Goal: Task Accomplishment & Management: Complete application form

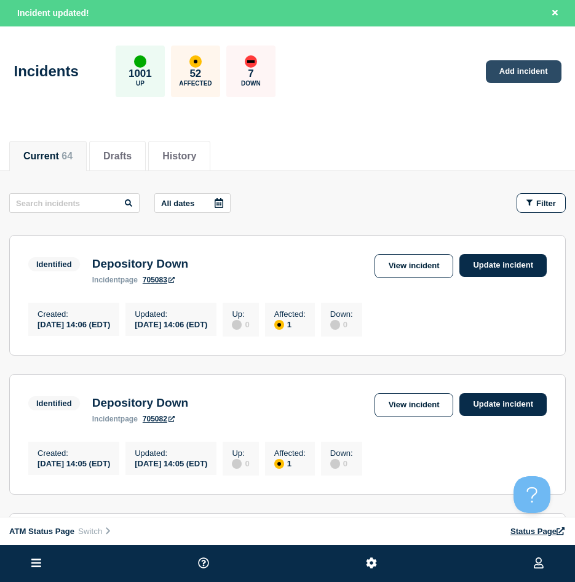
click at [491, 63] on link "Add incident" at bounding box center [524, 71] width 76 height 23
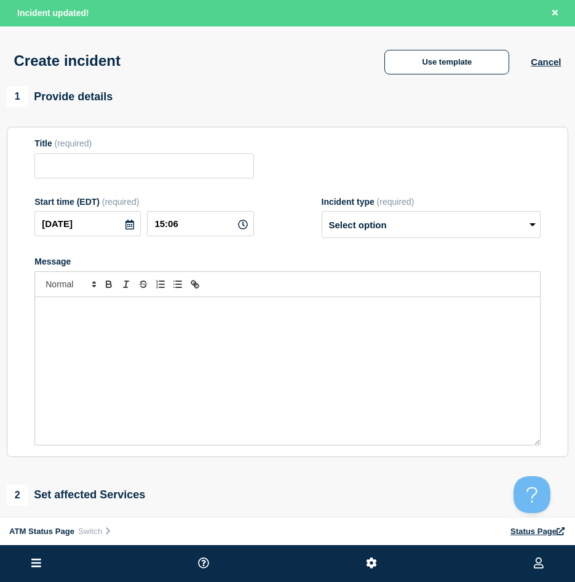
click at [467, 44] on div "Create incident Use template Cancel" at bounding box center [287, 56] width 575 height 60
click at [473, 60] on button "Use template" at bounding box center [446, 62] width 125 height 25
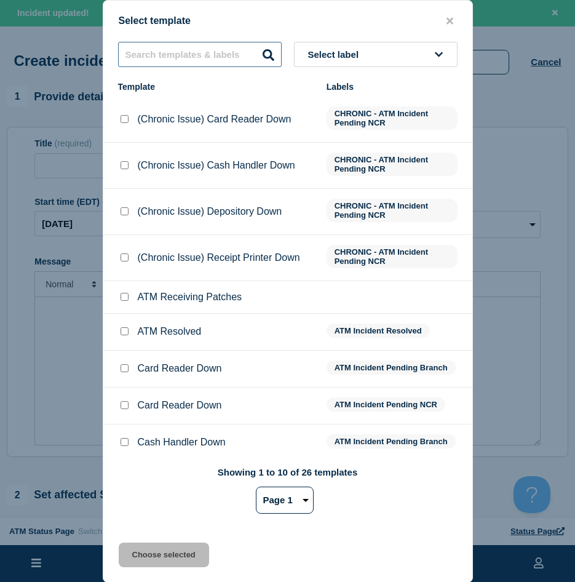
click at [189, 58] on input "text" at bounding box center [200, 54] width 164 height 25
type input "printer"
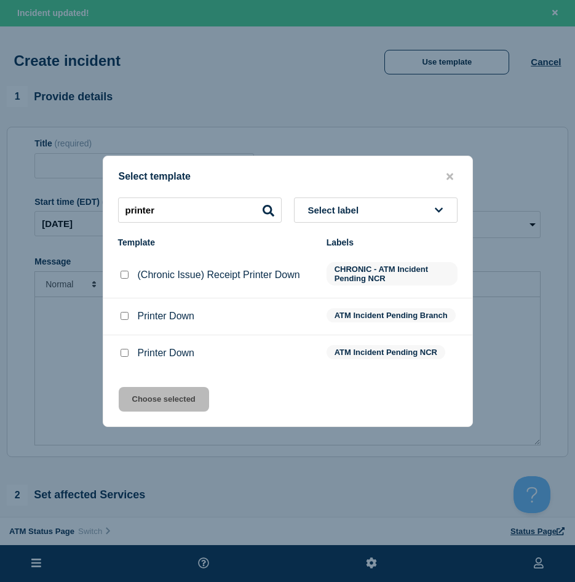
drag, startPoint x: 121, startPoint y: 355, endPoint x: 142, endPoint y: 366, distance: 23.7
click at [124, 354] on input "Printer Down checkbox" at bounding box center [125, 353] width 8 height 8
checkbox input "true"
click at [165, 394] on button "Choose selected" at bounding box center [164, 399] width 90 height 25
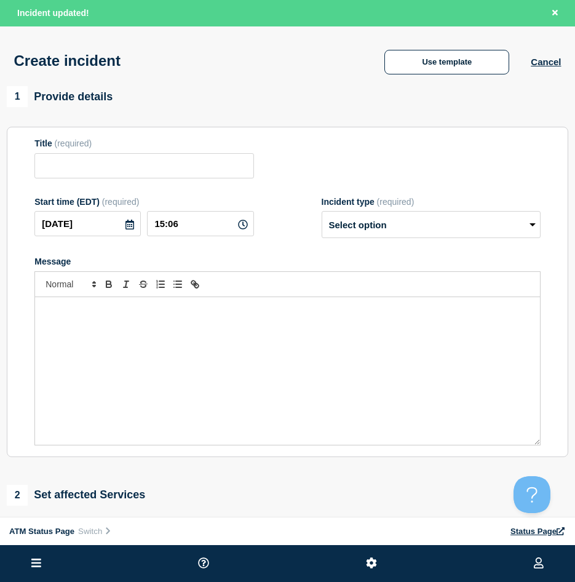
type input "Printer Down"
select select "identified"
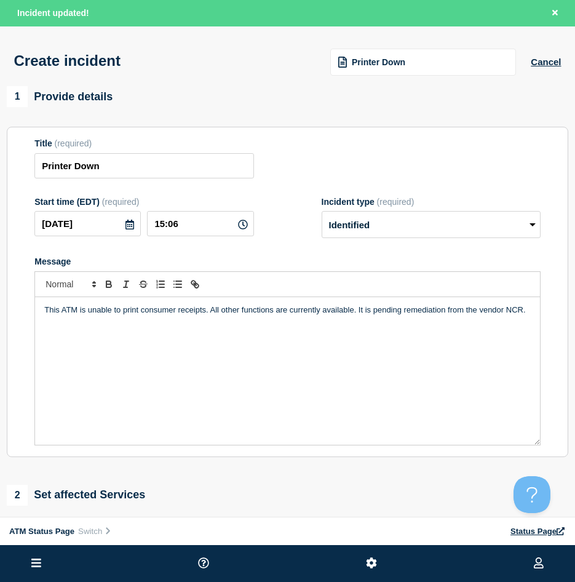
scroll to position [123, 0]
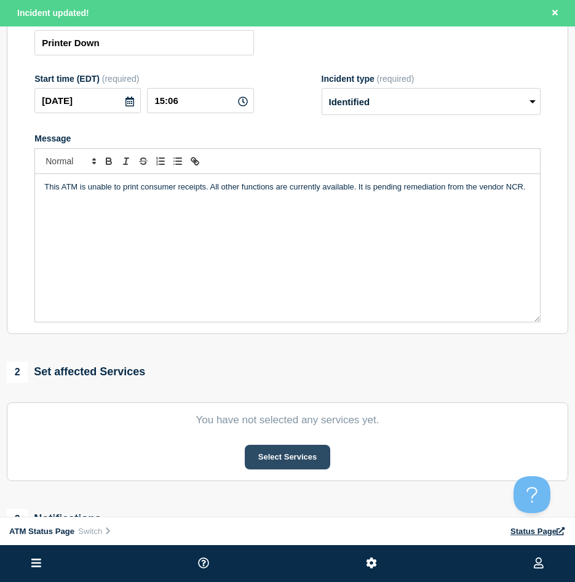
click at [290, 461] on button "Select Services" at bounding box center [288, 457] width 86 height 25
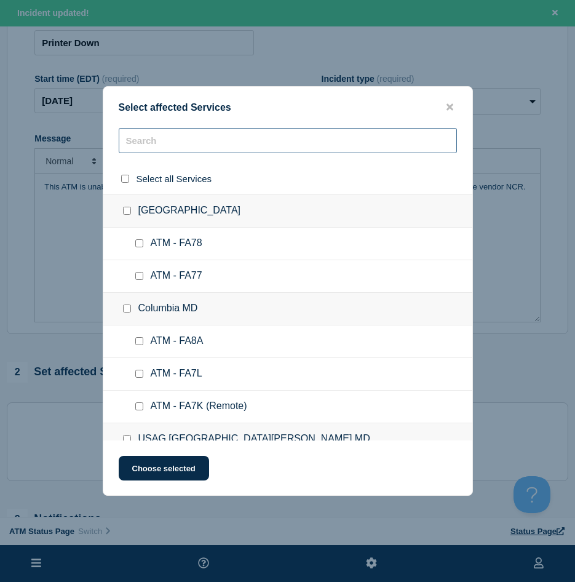
click at [149, 147] on input "text" at bounding box center [288, 140] width 338 height 25
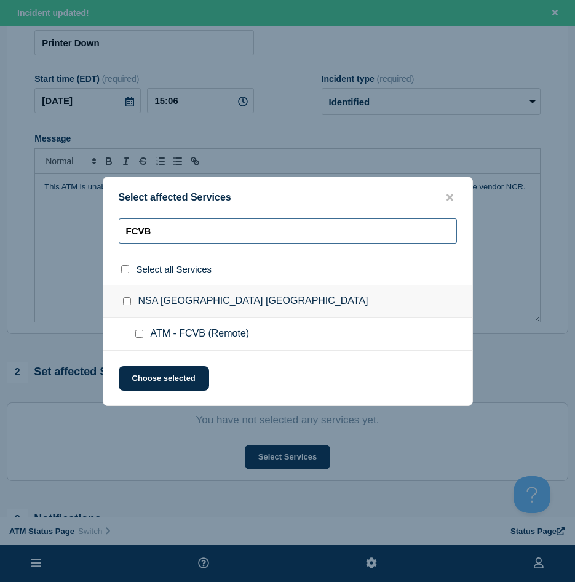
type input "FCVB"
click at [135, 331] on input "ATM - FCVB (Remote) checkbox" at bounding box center [139, 334] width 8 height 8
checkbox input "true"
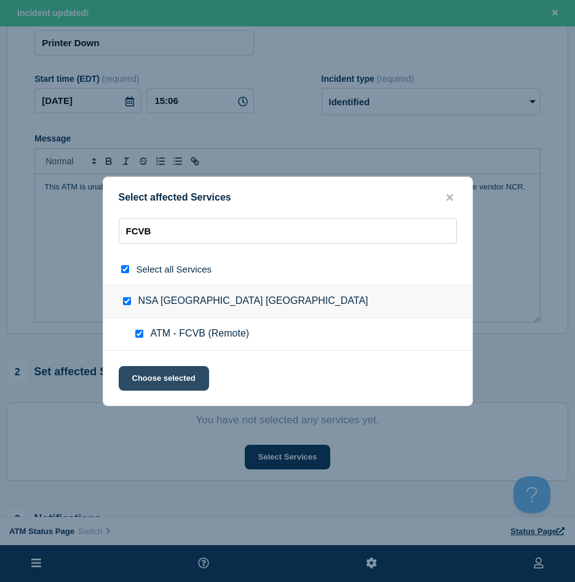
click at [135, 370] on button "Choose selected" at bounding box center [164, 378] width 90 height 25
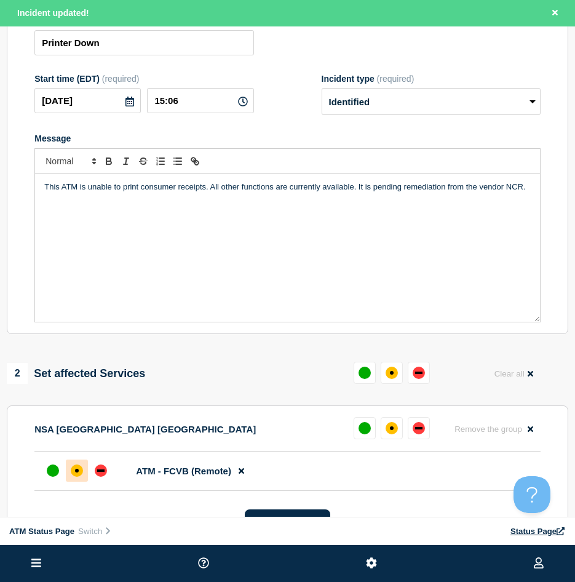
click at [86, 473] on div at bounding box center [77, 471] width 22 height 22
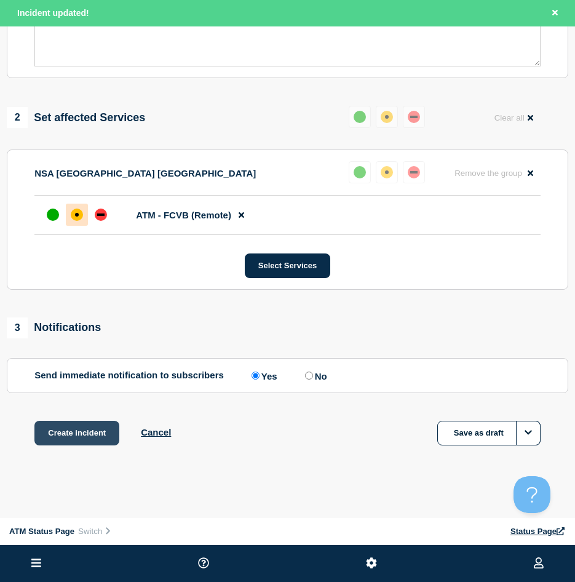
click at [89, 442] on button "Create incident" at bounding box center [76, 433] width 85 height 25
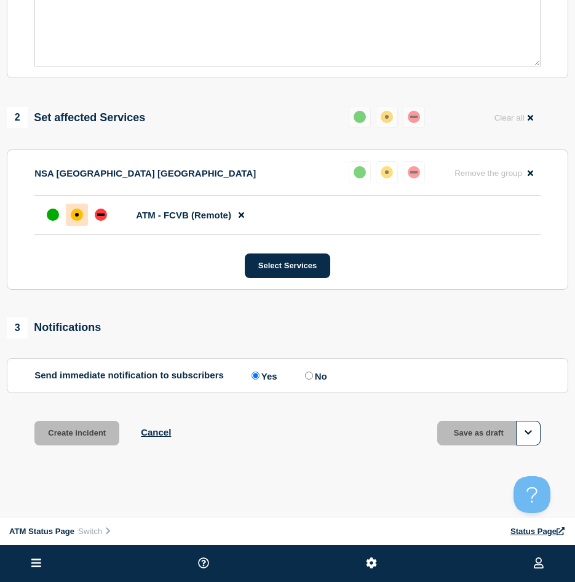
scroll to position [356, 0]
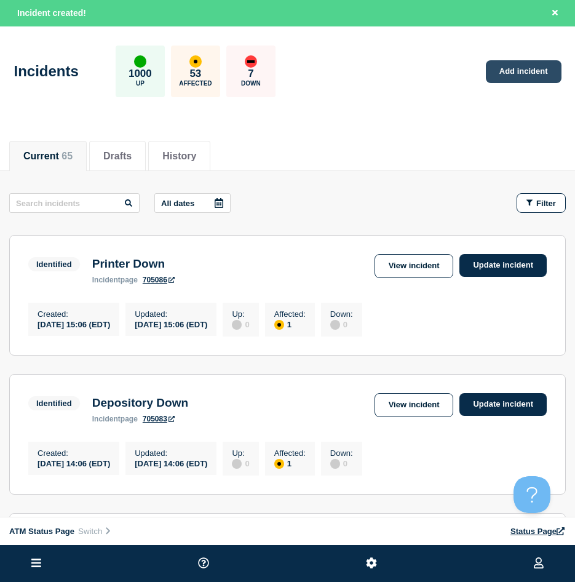
click at [503, 62] on link "Add incident" at bounding box center [524, 71] width 76 height 23
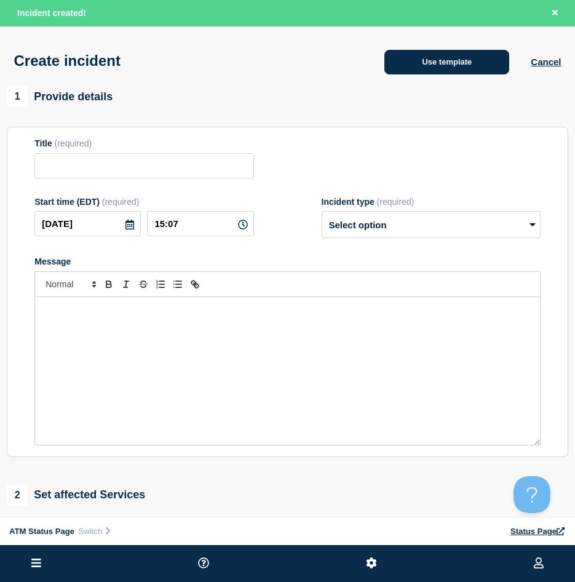
click at [460, 56] on button "Use template" at bounding box center [446, 62] width 125 height 25
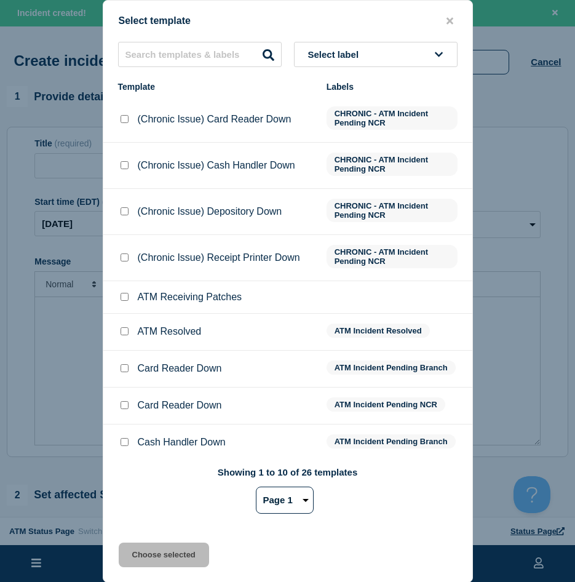
click at [167, 71] on div "Select label Template Labels (Chronic Issue) Card Reader Down CHRONIC - ATM Inc…" at bounding box center [287, 283] width 369 height 482
click at [167, 65] on input "text" at bounding box center [200, 54] width 164 height 25
type input "depository"
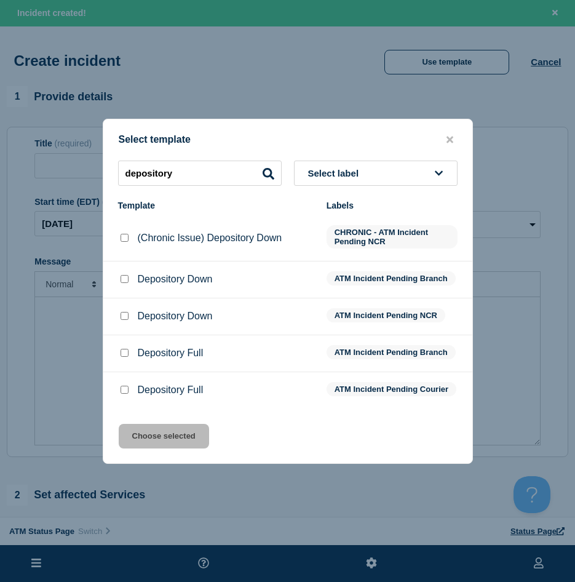
click at [125, 350] on input "Depository Full checkbox" at bounding box center [125, 353] width 8 height 8
checkbox input "true"
click at [130, 391] on div "Depository Full" at bounding box center [216, 390] width 196 height 12
drag, startPoint x: 121, startPoint y: 385, endPoint x: 126, endPoint y: 393, distance: 9.4
click at [123, 386] on li "Depository Full ATM Incident Pending Courier" at bounding box center [287, 390] width 369 height 36
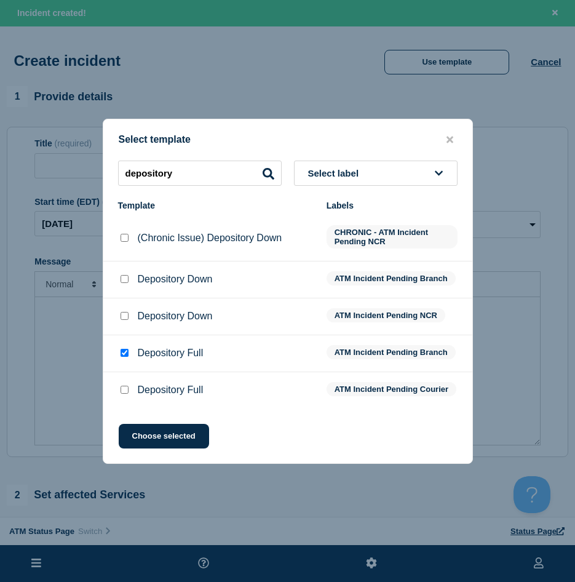
click at [126, 393] on input "Depository Full checkbox" at bounding box center [125, 390] width 8 height 8
checkbox input "true"
checkbox input "false"
click at [144, 431] on button "Choose selected" at bounding box center [164, 436] width 90 height 25
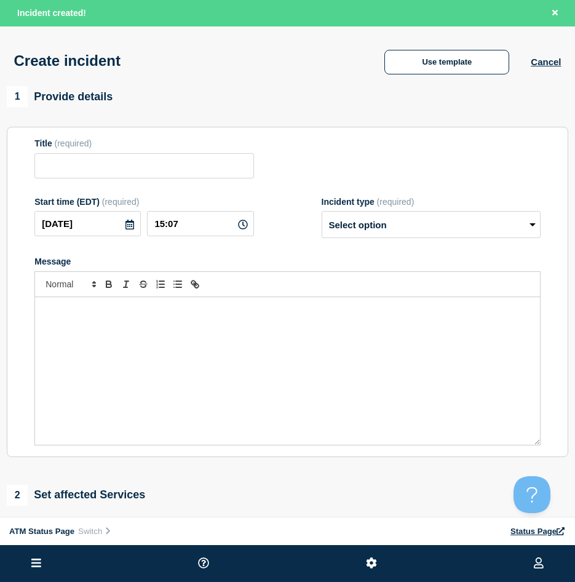
type input "Depository Full"
select select "identified"
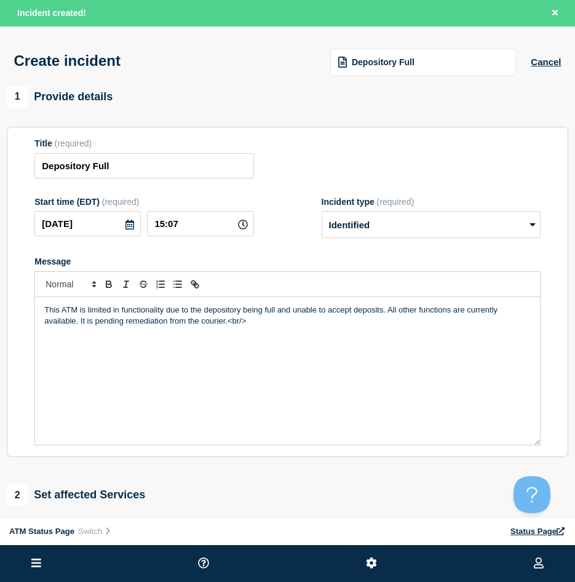
scroll to position [62, 0]
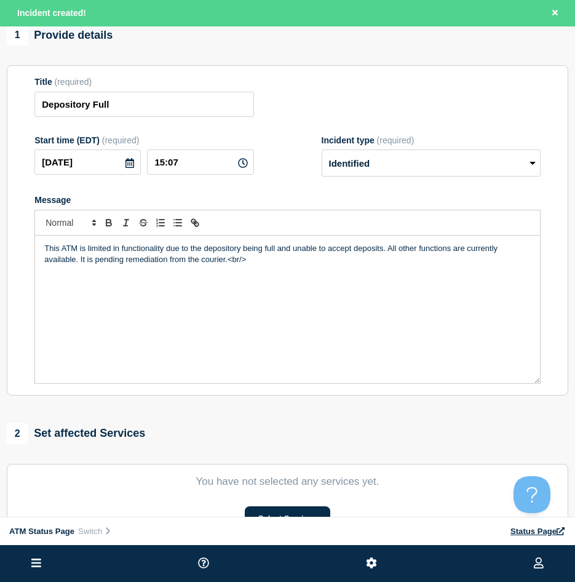
click at [259, 506] on section "You have not selected any services yet. Select Services" at bounding box center [288, 503] width 562 height 79
click at [260, 509] on button "Select Services" at bounding box center [288, 518] width 86 height 25
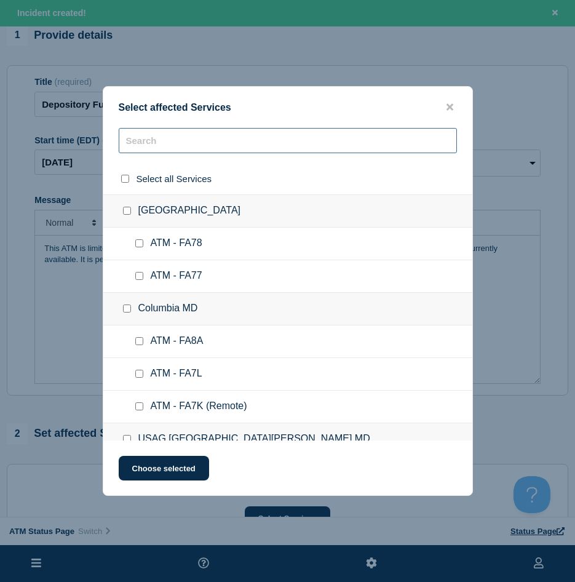
click at [143, 149] on input "text" at bounding box center [288, 140] width 338 height 25
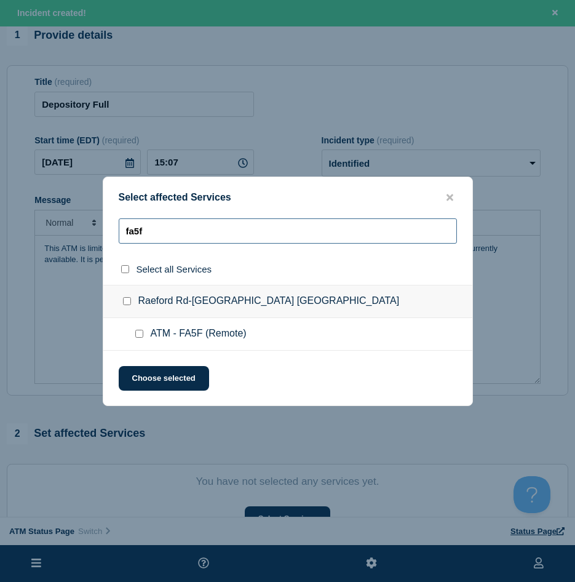
type input "fa5f"
drag, startPoint x: 135, startPoint y: 336, endPoint x: 137, endPoint y: 343, distance: 6.4
click at [135, 336] on input "ATM - FA5F (Remote) checkbox" at bounding box center [139, 334] width 8 height 8
checkbox input "true"
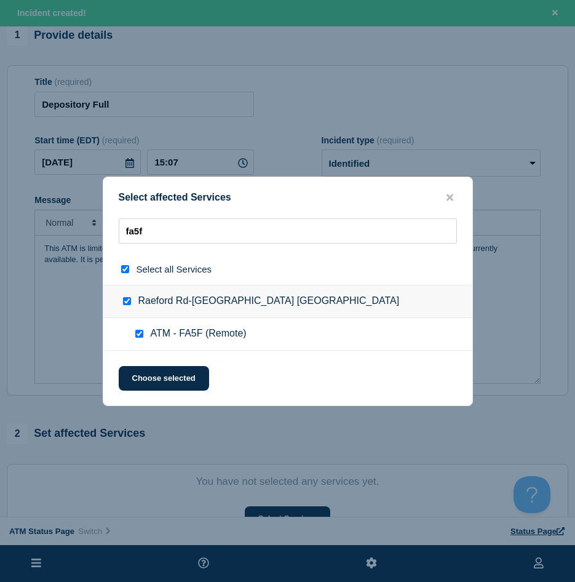
checkbox input "true"
click at [141, 370] on button "Choose selected" at bounding box center [164, 378] width 90 height 25
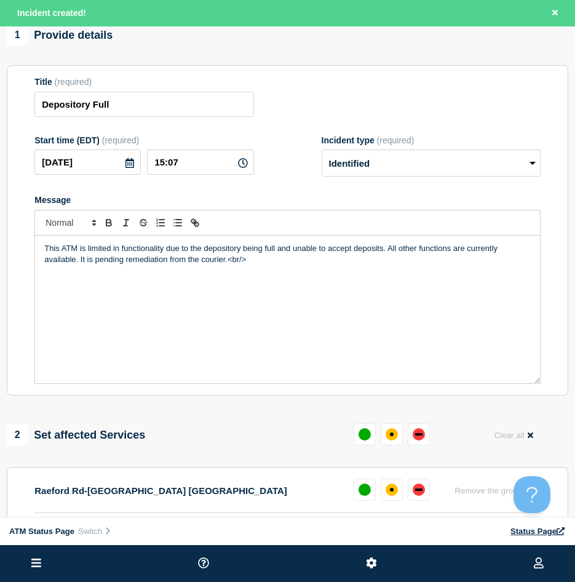
scroll to position [123, 0]
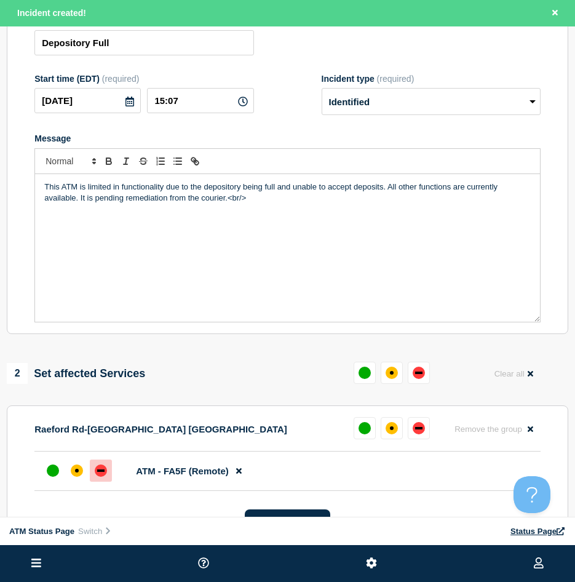
click at [100, 471] on div "down" at bounding box center [101, 470] width 12 height 12
click at [78, 471] on div "affected" at bounding box center [77, 470] width 12 height 12
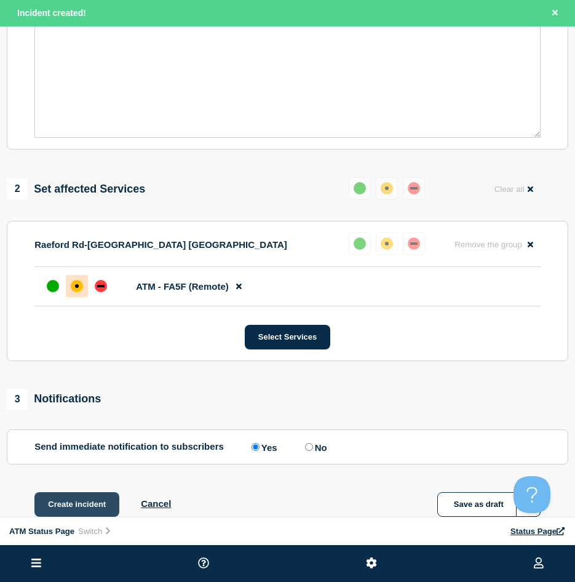
click at [70, 500] on button "Create incident" at bounding box center [76, 504] width 85 height 25
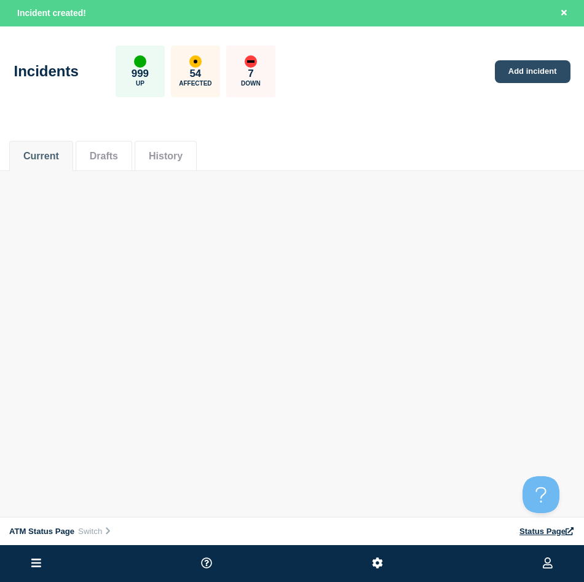
click at [533, 79] on link "Add incident" at bounding box center [533, 71] width 76 height 23
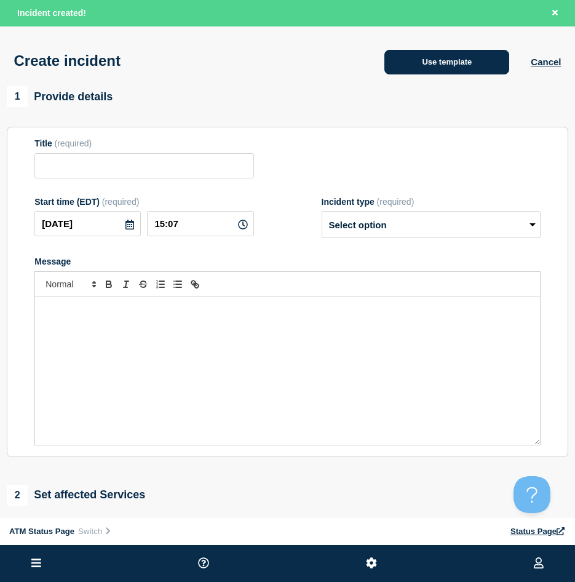
click at [447, 63] on button "Use template" at bounding box center [446, 62] width 125 height 25
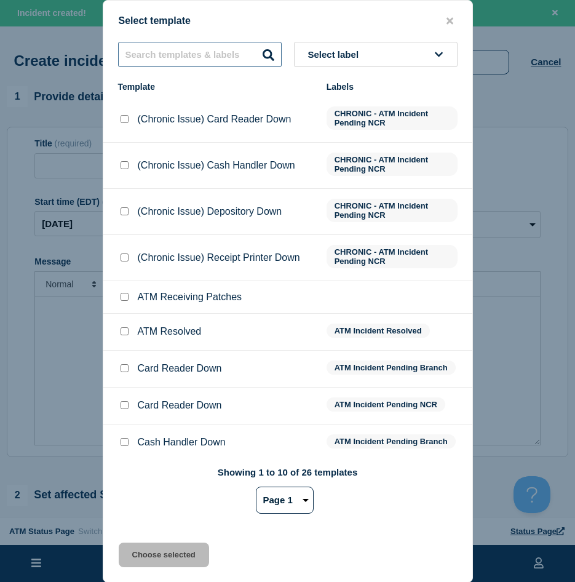
click at [196, 56] on input "text" at bounding box center [200, 54] width 164 height 25
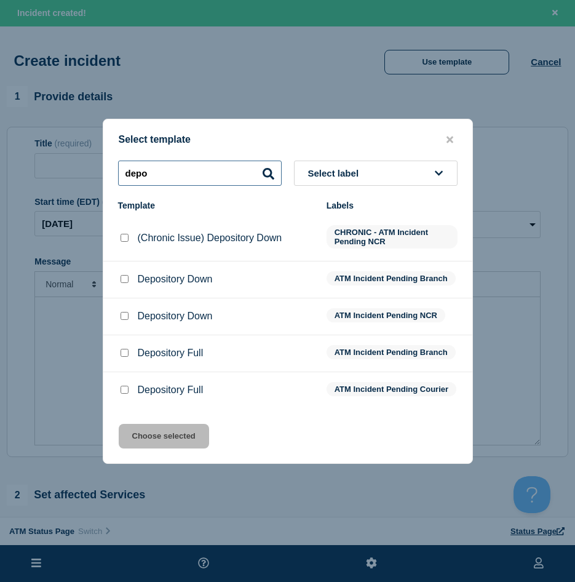
type input "depo"
click at [124, 278] on input "Depository Down checkbox" at bounding box center [125, 279] width 8 height 8
checkbox input "true"
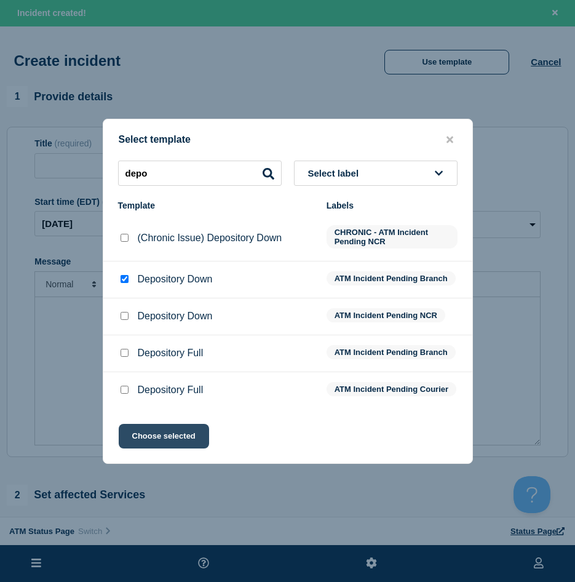
click at [156, 435] on button "Choose selected" at bounding box center [164, 436] width 90 height 25
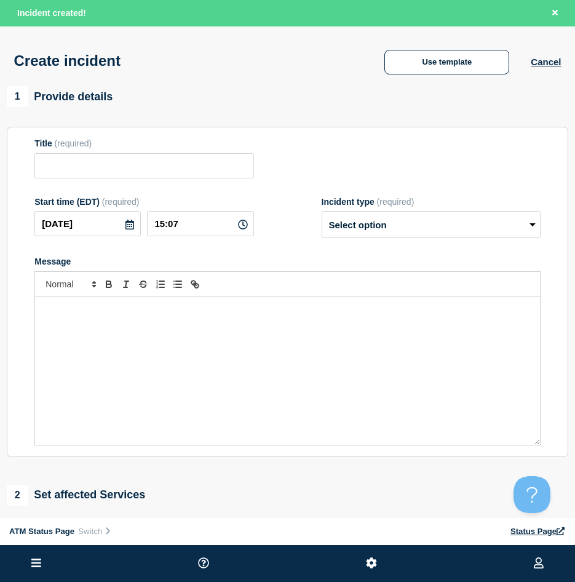
type input "Depository Down"
select select "identified"
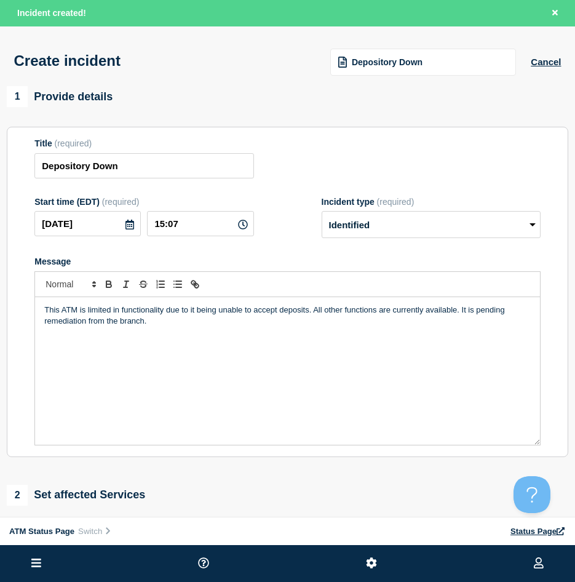
scroll to position [123, 0]
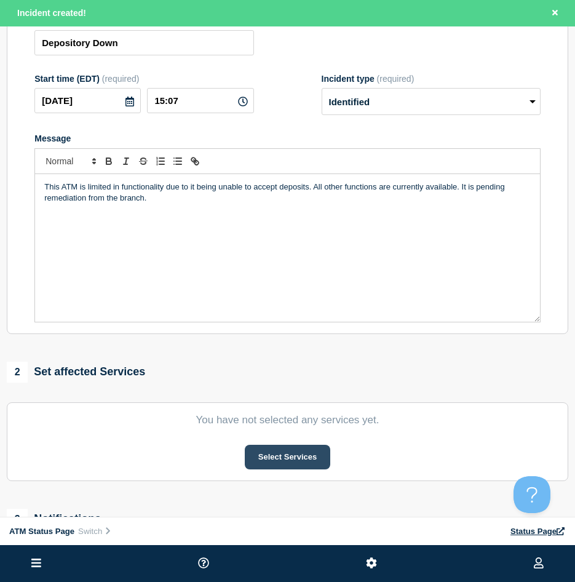
click at [301, 448] on button "Select Services" at bounding box center [288, 457] width 86 height 25
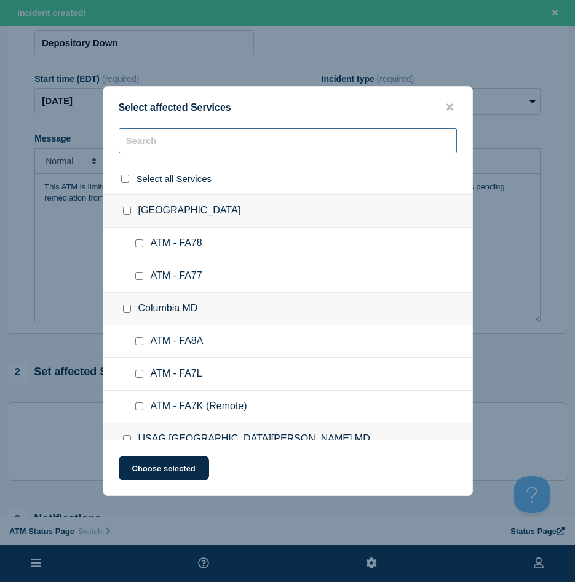
click at [157, 145] on input "text" at bounding box center [288, 140] width 338 height 25
click at [156, 141] on input "text" at bounding box center [288, 140] width 338 height 25
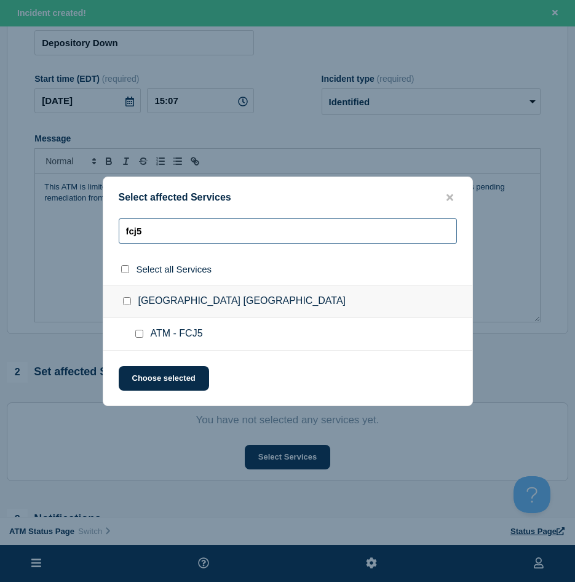
type input "fcj5"
click at [143, 333] on input "ATM - FCJ5 checkbox" at bounding box center [139, 334] width 8 height 8
checkbox input "true"
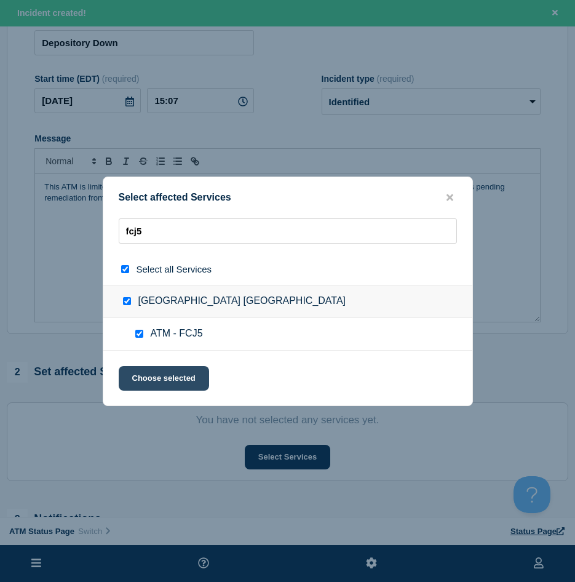
click at [141, 376] on button "Choose selected" at bounding box center [164, 378] width 90 height 25
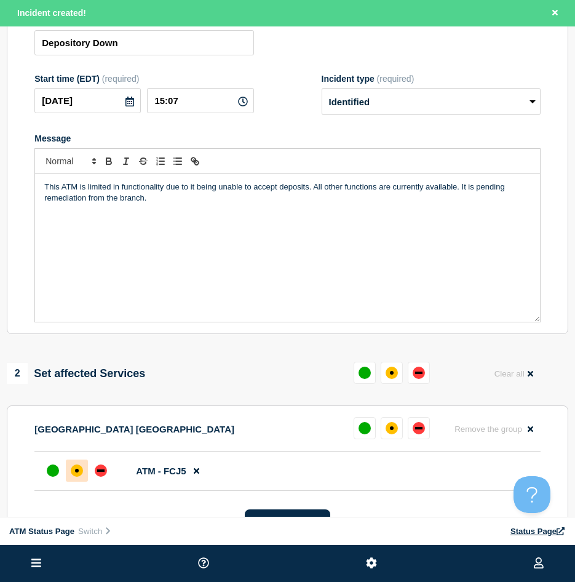
click at [82, 472] on div "affected" at bounding box center [77, 470] width 12 height 12
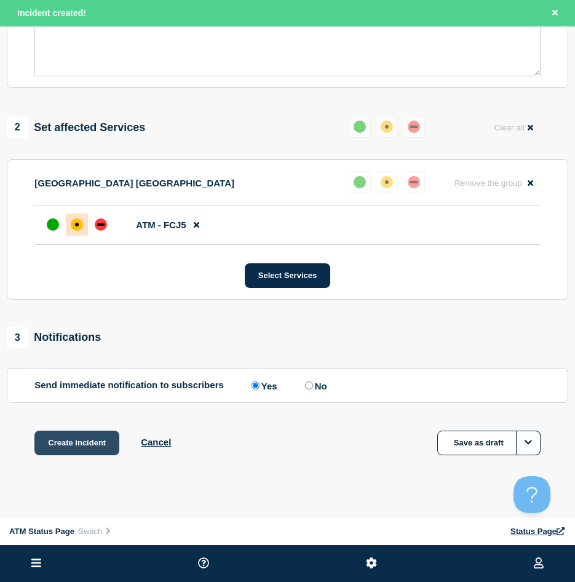
click at [87, 455] on button "Create incident" at bounding box center [76, 443] width 85 height 25
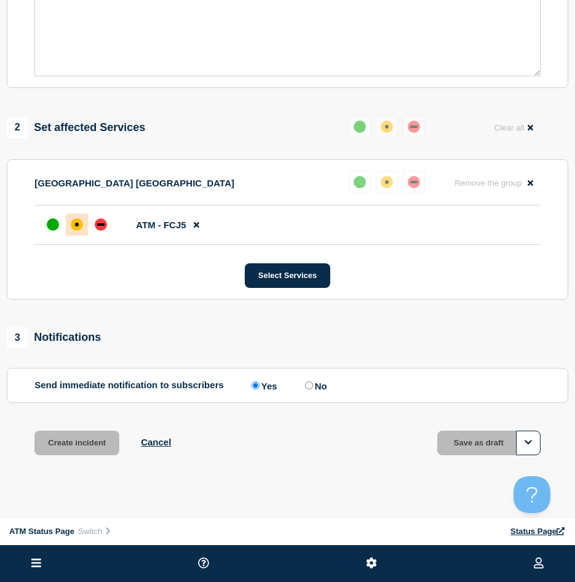
scroll to position [343, 0]
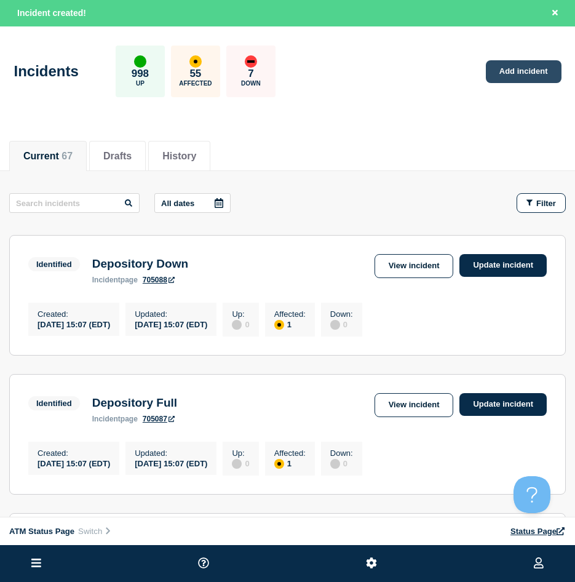
click at [544, 73] on link "Add incident" at bounding box center [524, 71] width 76 height 23
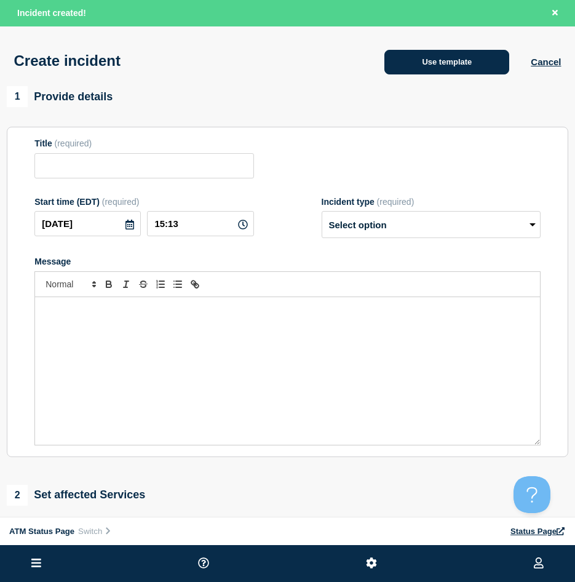
click at [445, 69] on button "Use template" at bounding box center [446, 62] width 125 height 25
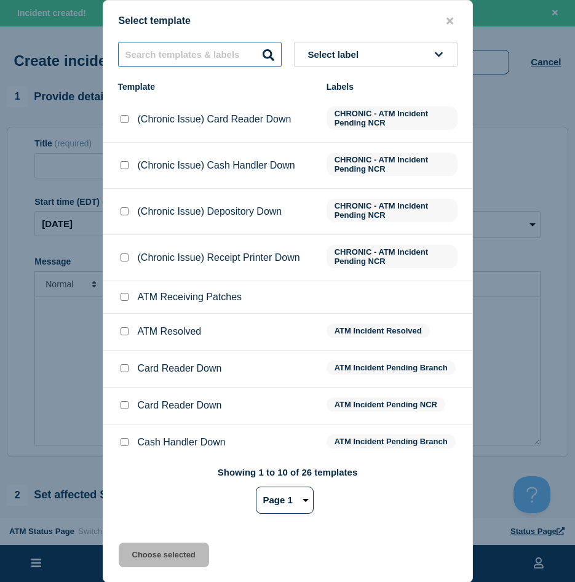
click at [158, 50] on input "text" at bounding box center [200, 54] width 164 height 25
type input "card reader"
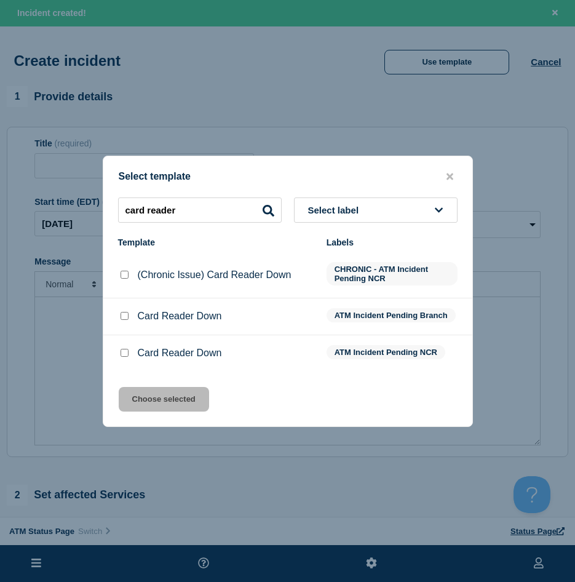
click at [124, 317] on input "Card Reader Down checkbox" at bounding box center [125, 316] width 8 height 8
checkbox input "true"
click at [143, 396] on button "Choose selected" at bounding box center [164, 399] width 90 height 25
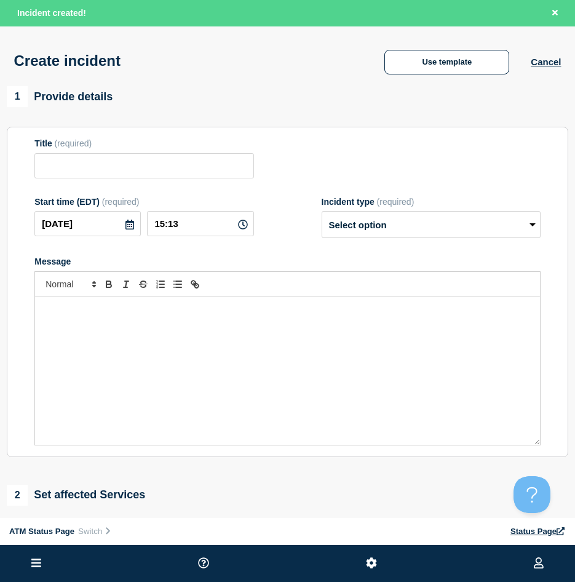
scroll to position [62, 0]
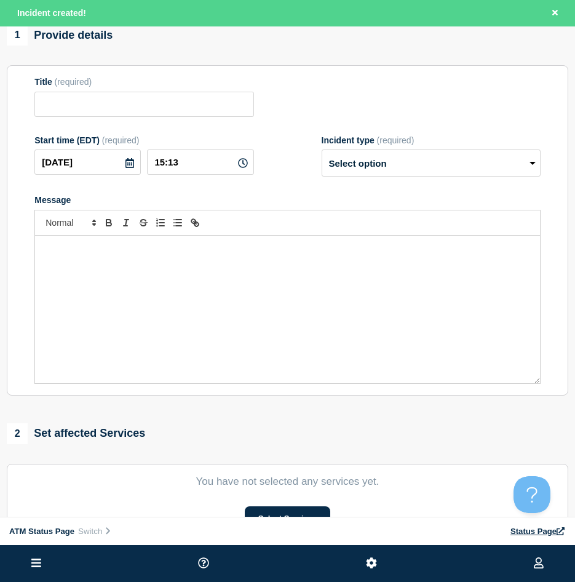
type input "Card Reader Down"
select select "identified"
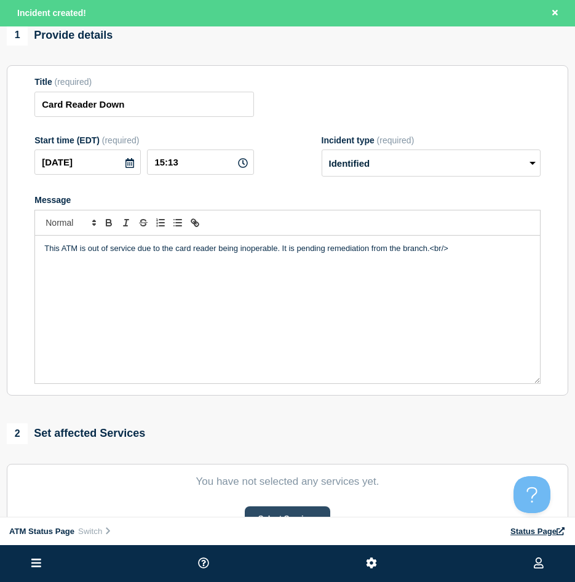
click at [268, 509] on button "Select Services" at bounding box center [288, 518] width 86 height 25
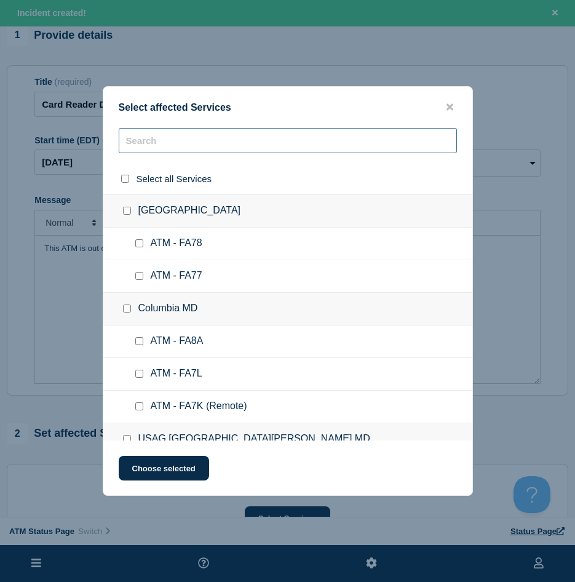
click at [145, 147] on input "text" at bounding box center [288, 140] width 338 height 25
click at [143, 146] on input "text" at bounding box center [288, 140] width 338 height 25
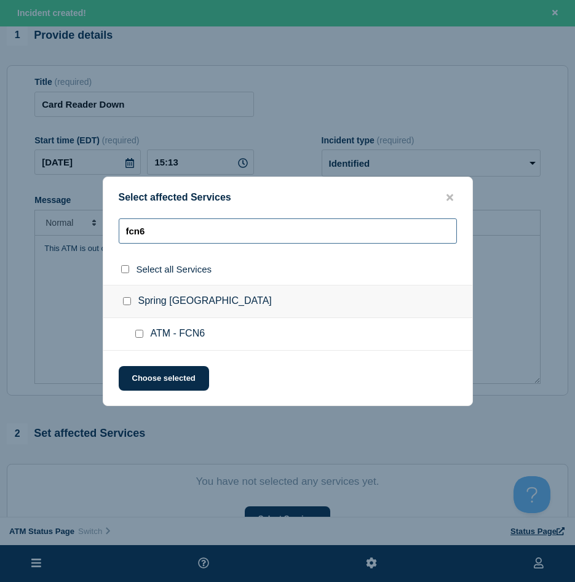
type input "fcn6"
click at [140, 333] on input "ATM - FCN6 checkbox" at bounding box center [139, 334] width 8 height 8
checkbox input "true"
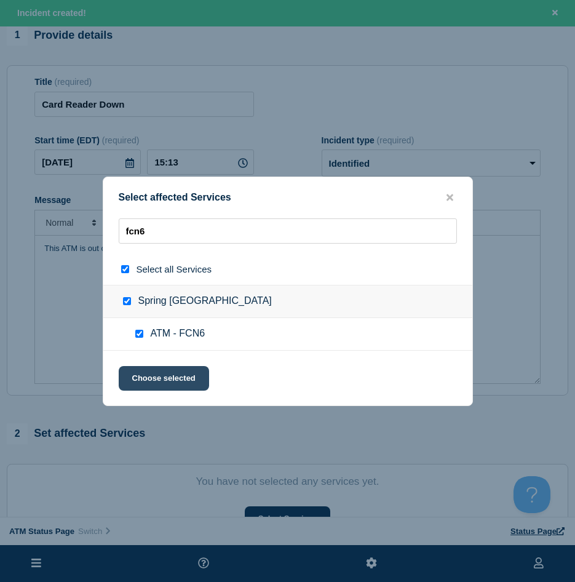
click at [140, 367] on button "Choose selected" at bounding box center [164, 378] width 90 height 25
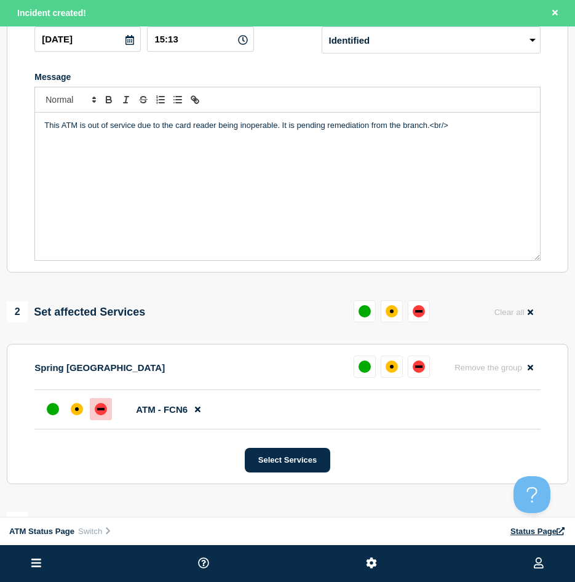
click at [100, 420] on div at bounding box center [101, 409] width 22 height 22
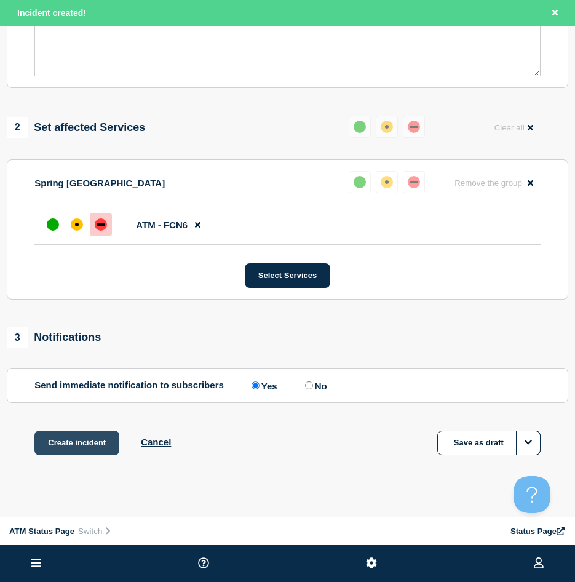
click at [73, 445] on button "Create incident" at bounding box center [76, 443] width 85 height 25
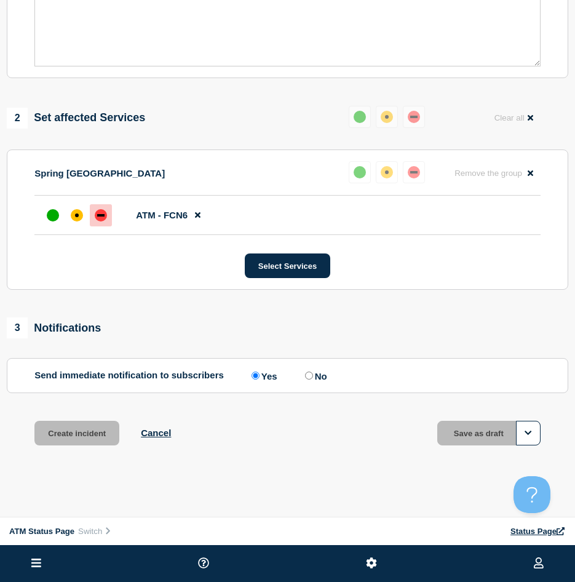
scroll to position [343, 0]
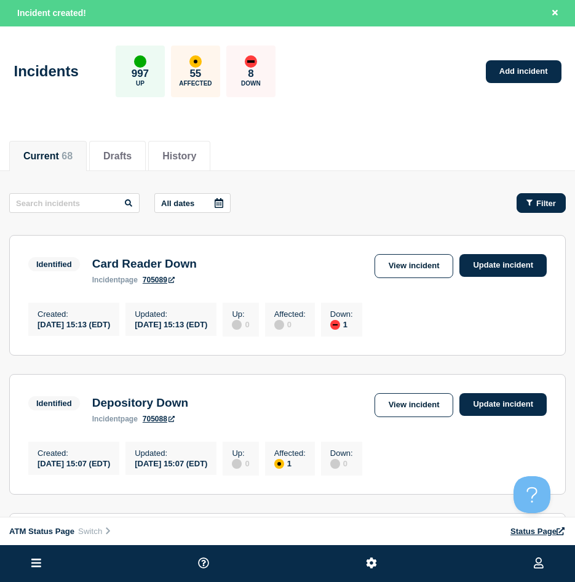
drag, startPoint x: 526, startPoint y: 188, endPoint x: 533, endPoint y: 195, distance: 9.6
click at [533, 195] on button "Filter" at bounding box center [541, 203] width 49 height 20
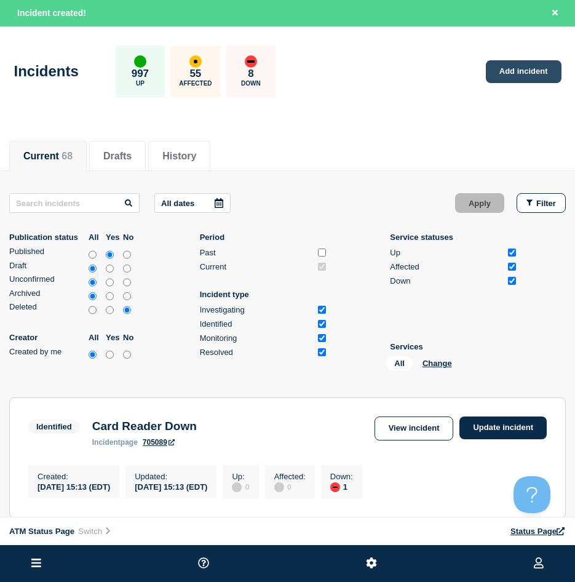
click at [503, 71] on link "Add incident" at bounding box center [524, 71] width 76 height 23
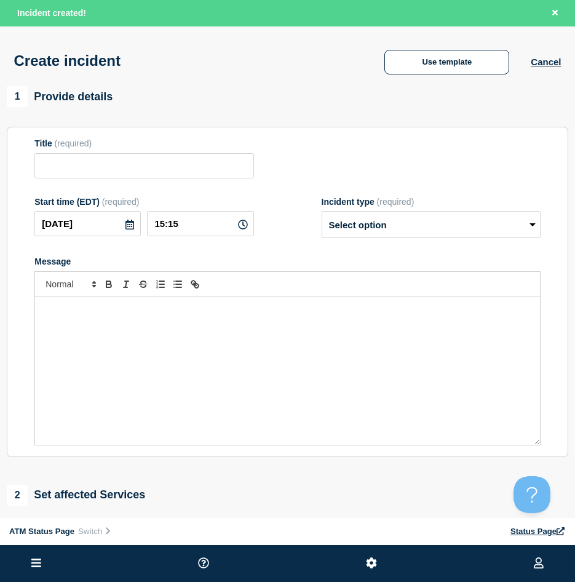
click at [550, 73] on div "Use template Cancel" at bounding box center [462, 62] width 198 height 26
click at [549, 70] on div "Use template Cancel" at bounding box center [462, 62] width 198 height 26
click at [546, 65] on button "Cancel" at bounding box center [546, 62] width 30 height 10
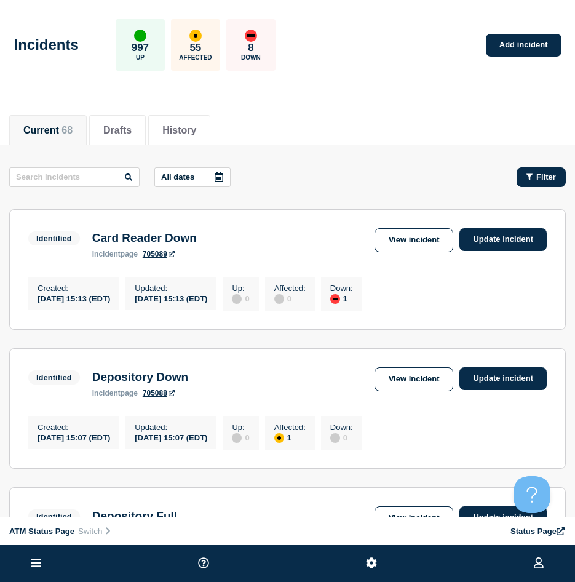
click at [557, 178] on button "Filter" at bounding box center [541, 177] width 49 height 20
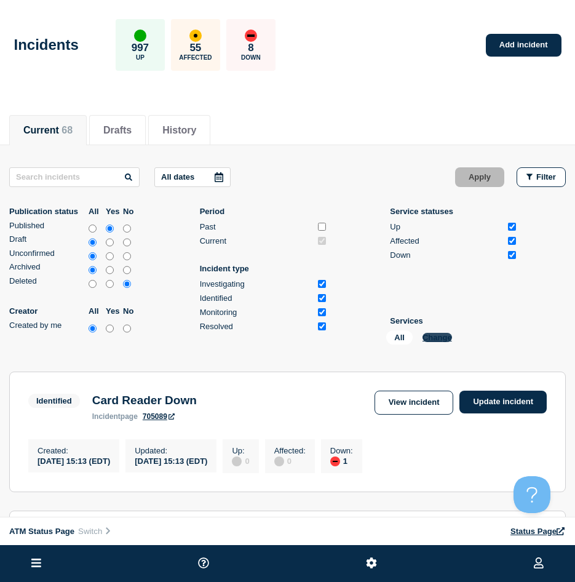
click at [441, 333] on div "All Change" at bounding box center [447, 339] width 123 height 19
click at [431, 338] on button "Change" at bounding box center [438, 337] width 30 height 9
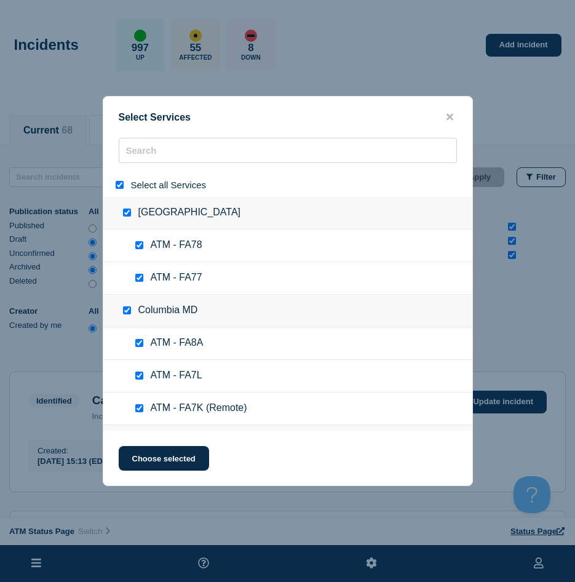
click at [117, 185] on input "select all" at bounding box center [120, 185] width 8 height 8
checkbox input "false"
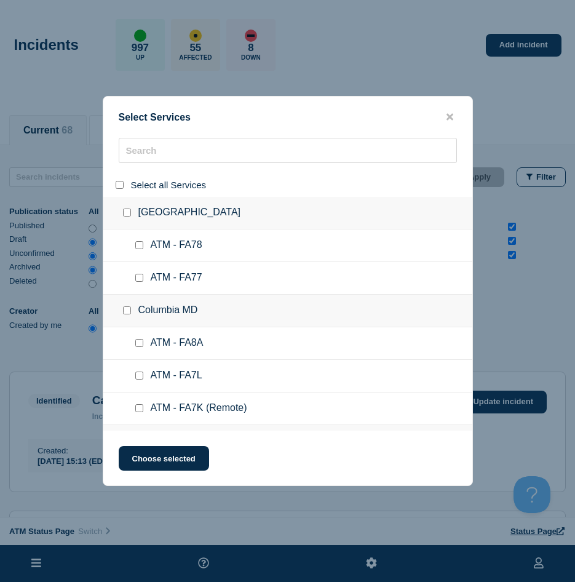
checkbox input "false"
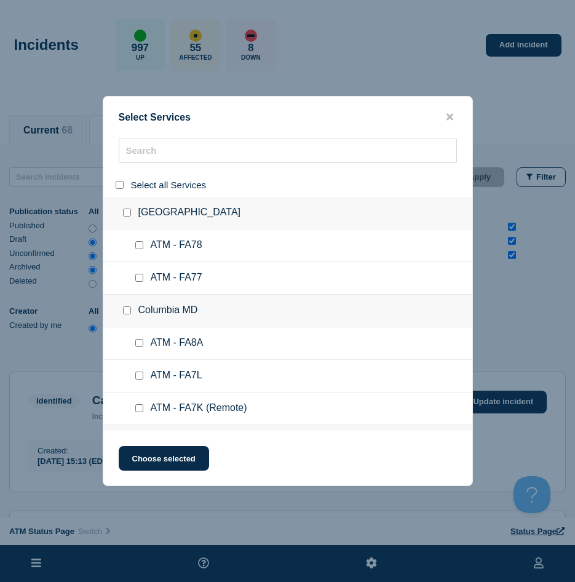
checkbox input "false"
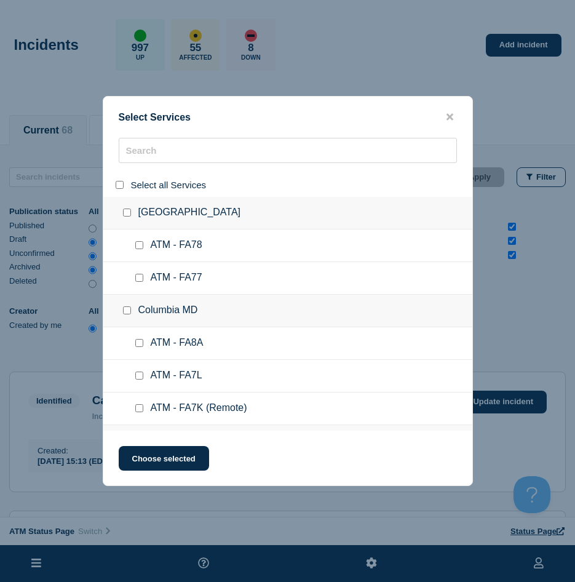
checkbox input "false"
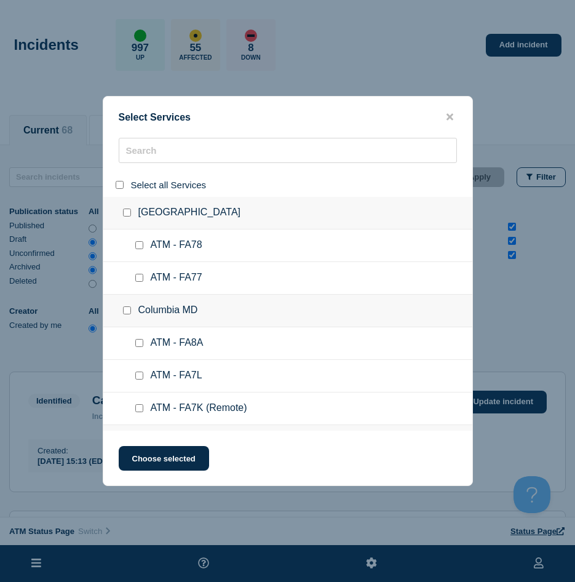
checkbox input "false"
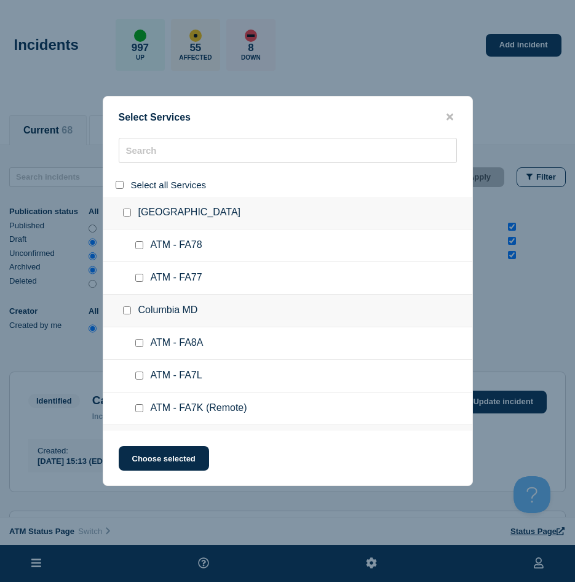
checkbox input "false"
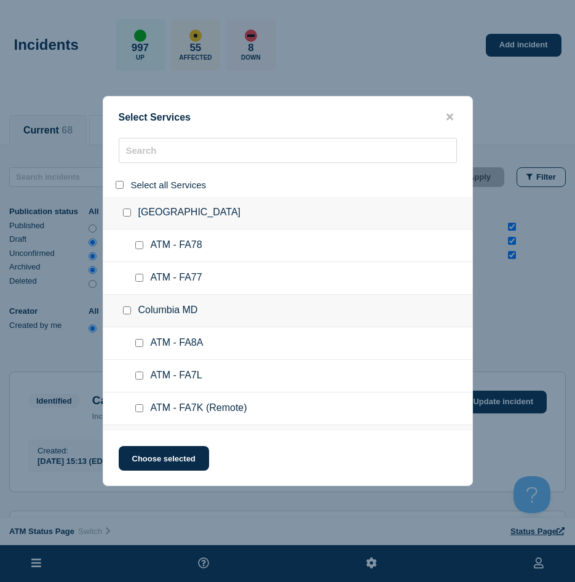
checkbox input "false"
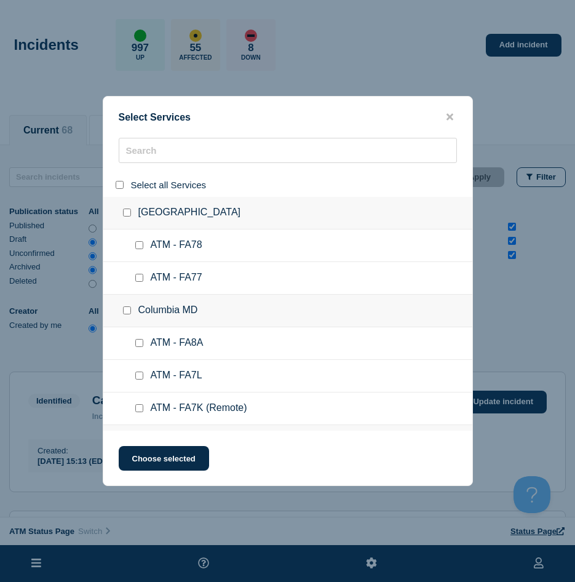
checkbox input "false"
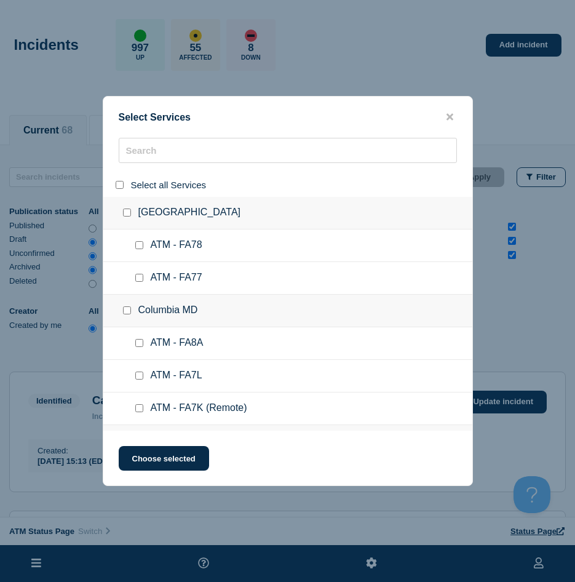
checkbox input "false"
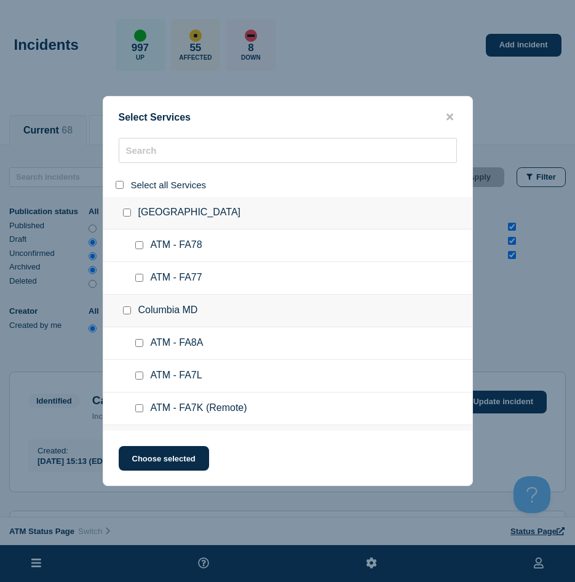
checkbox input "false"
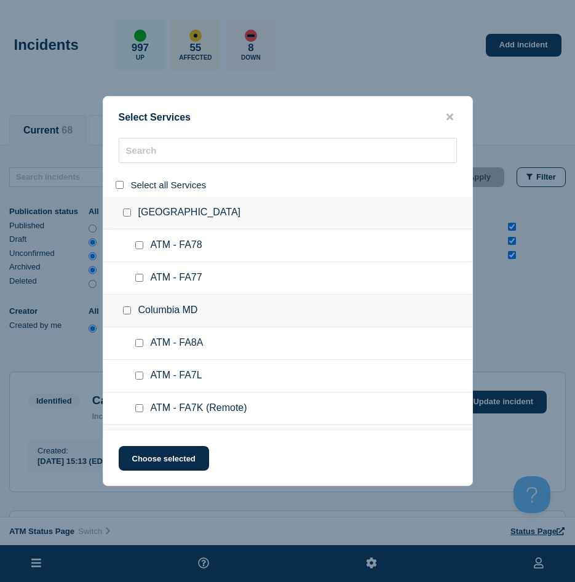
checkbox input "false"
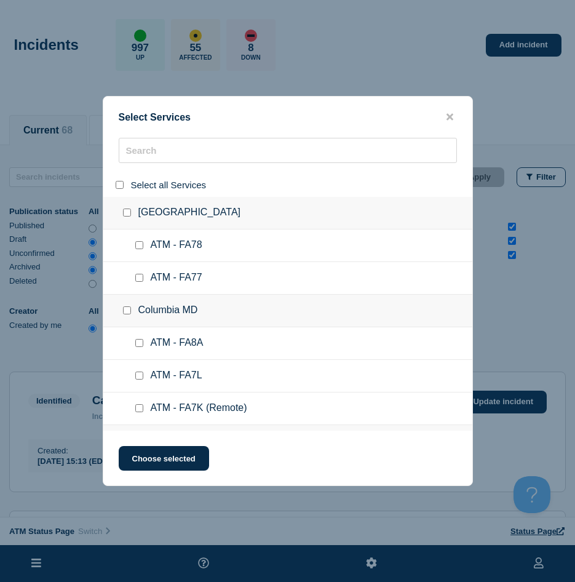
checkbox input "false"
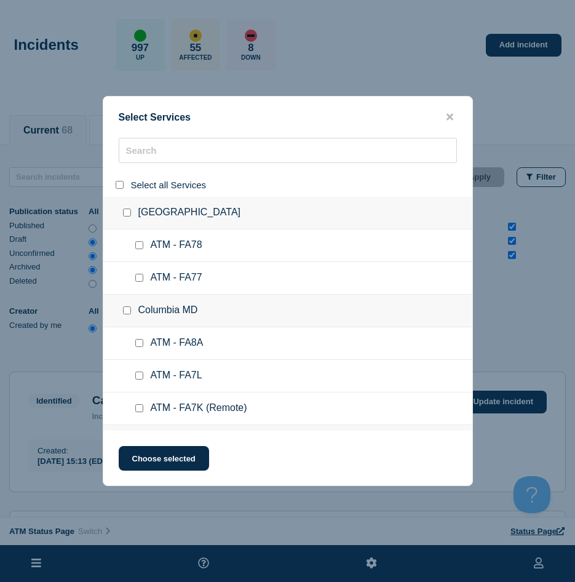
checkbox input "false"
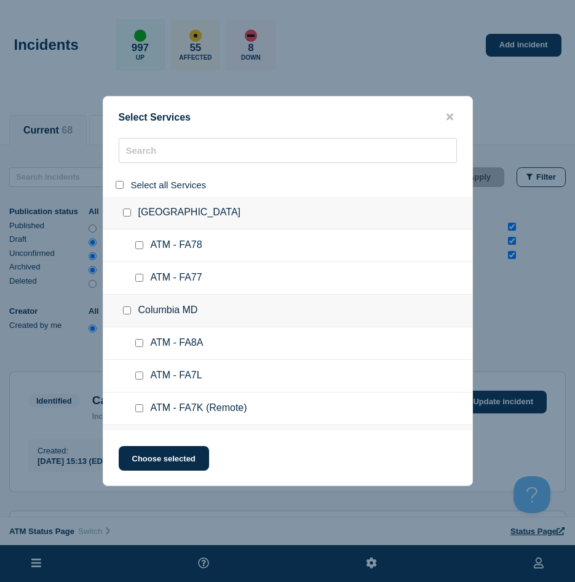
checkbox input "false"
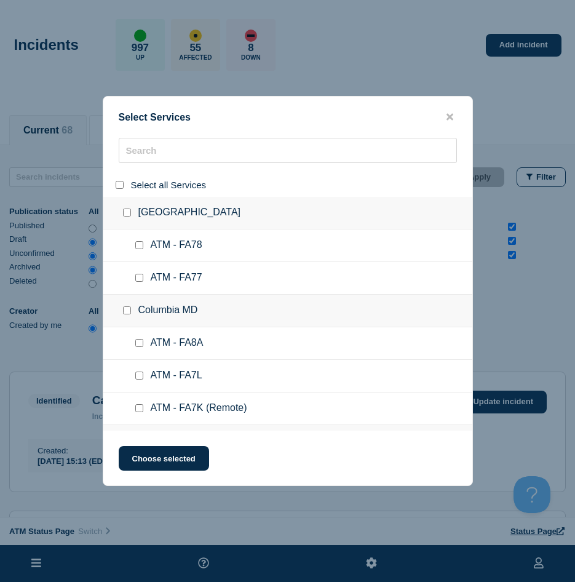
checkbox input "false"
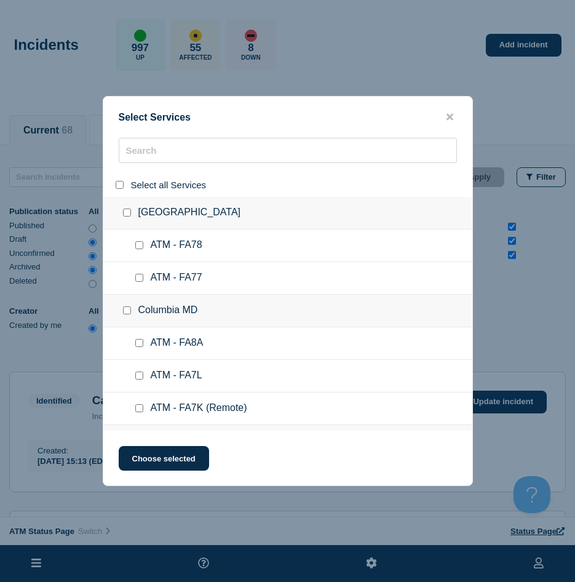
checkbox input "false"
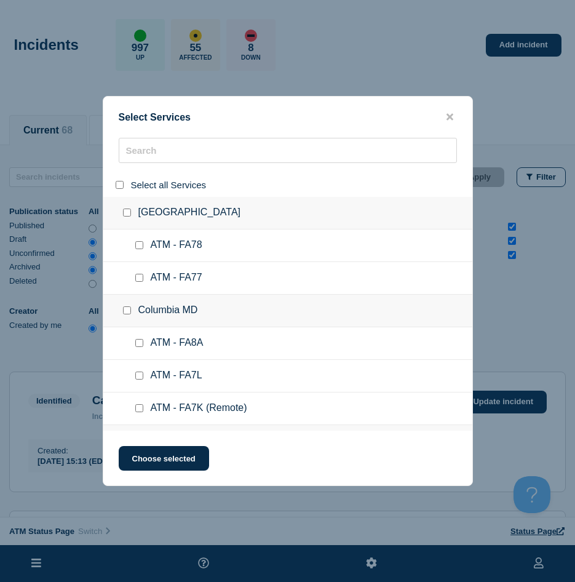
checkbox input "false"
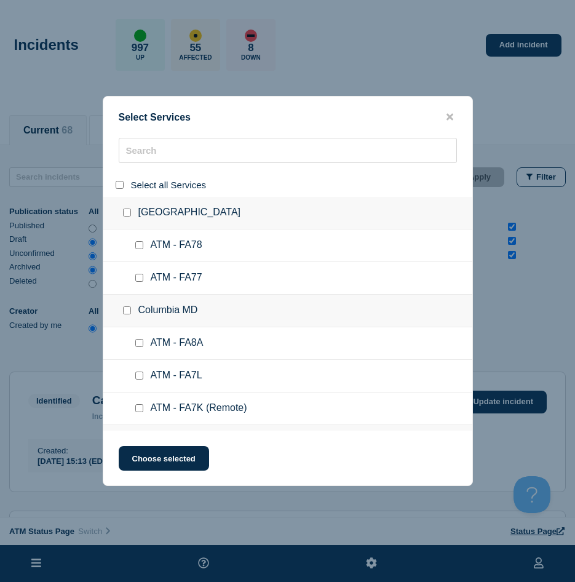
checkbox input "false"
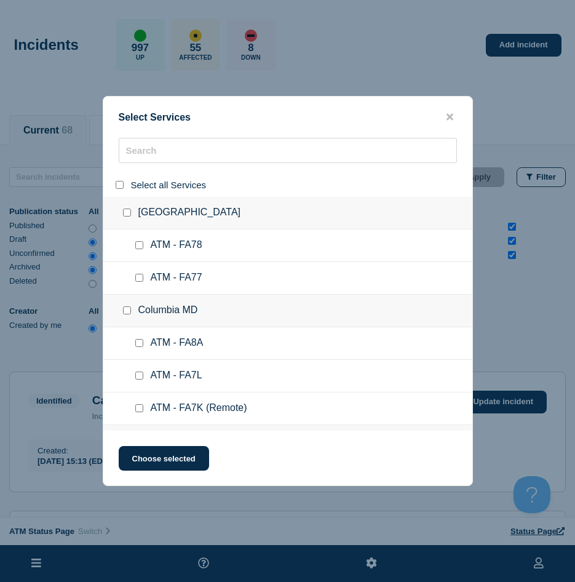
checkbox input "false"
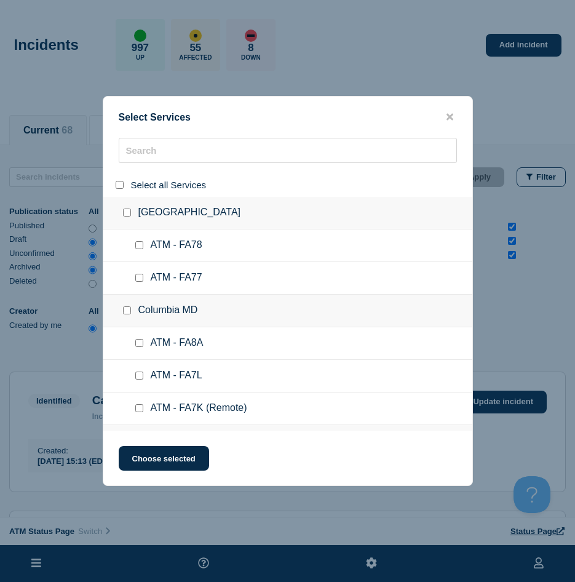
checkbox input "false"
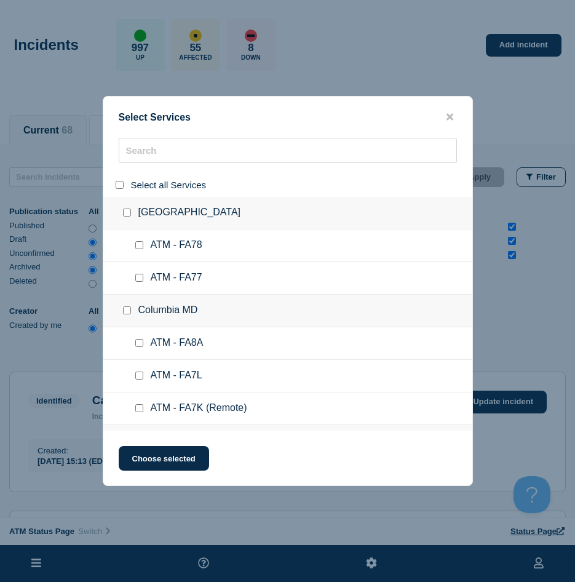
checkbox input "false"
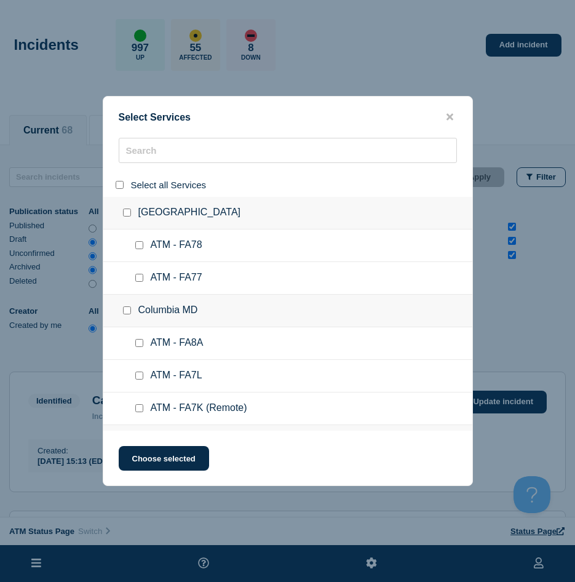
checkbox input "false"
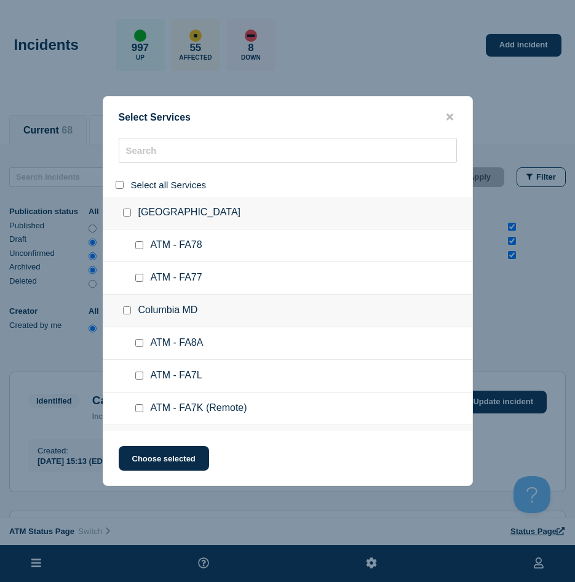
checkbox input "false"
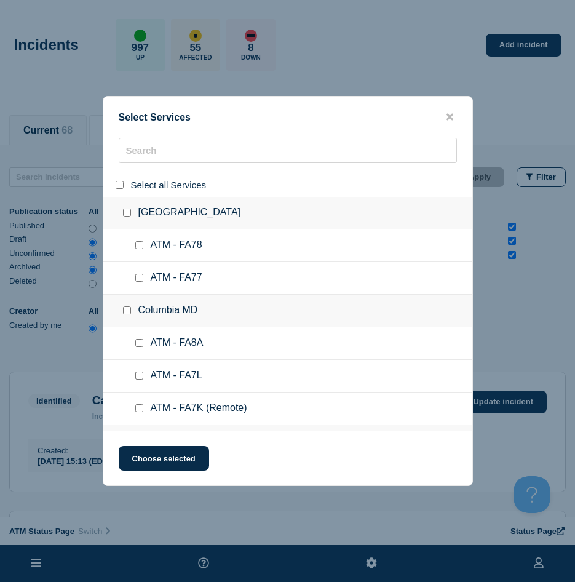
checkbox input "false"
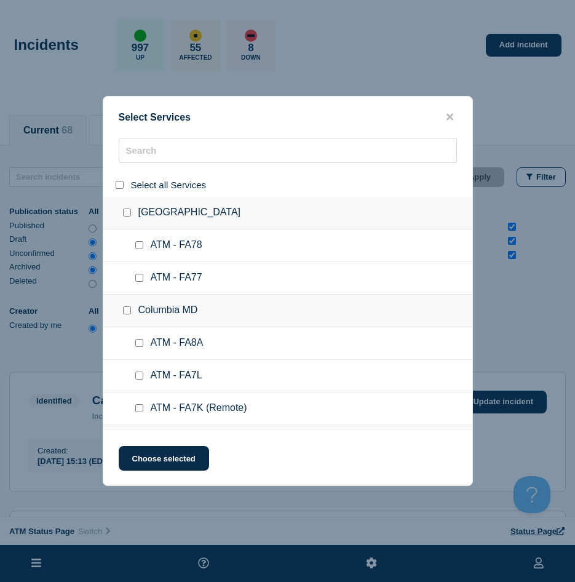
checkbox input "false"
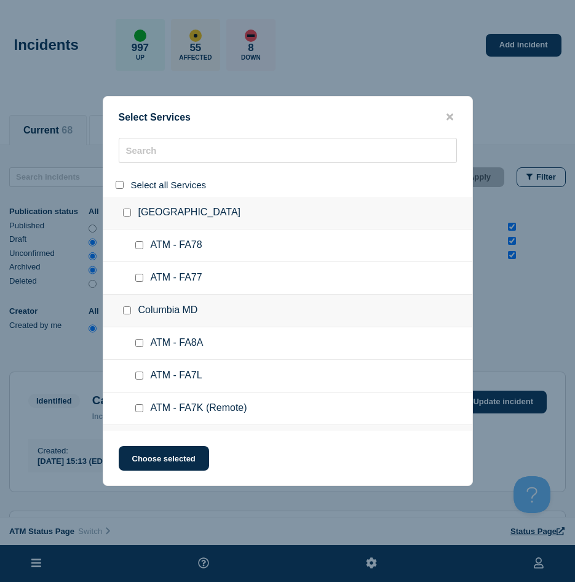
checkbox input "false"
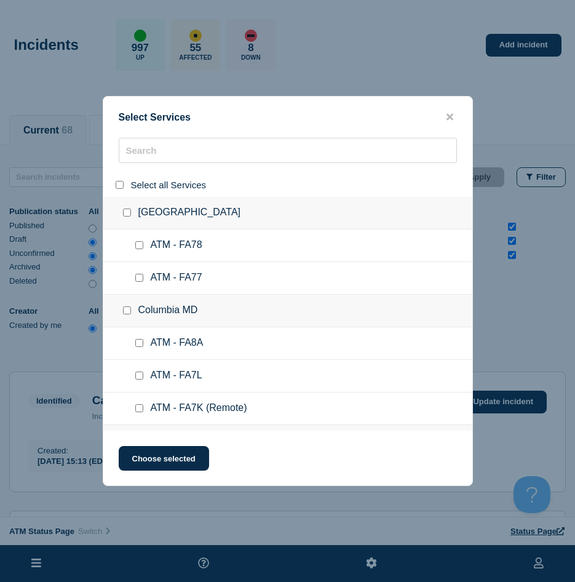
checkbox input "false"
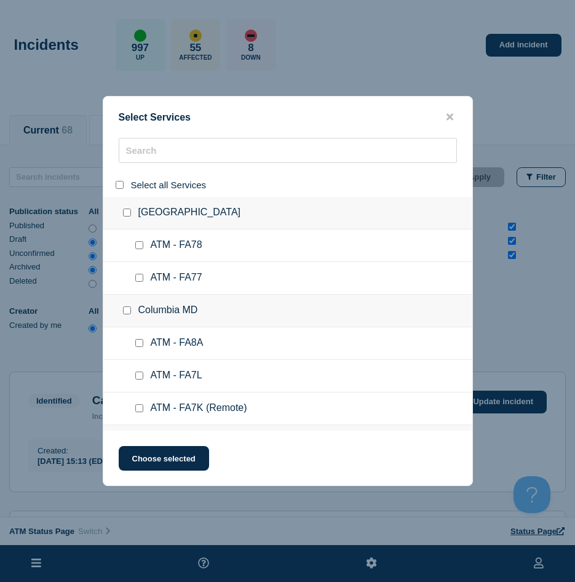
checkbox input "false"
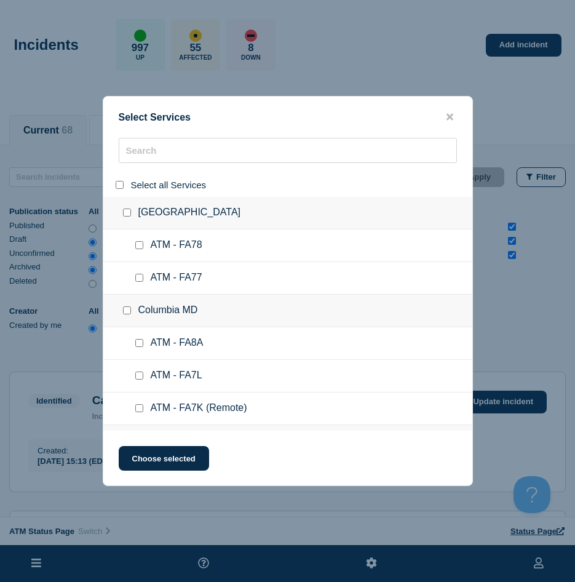
checkbox input "false"
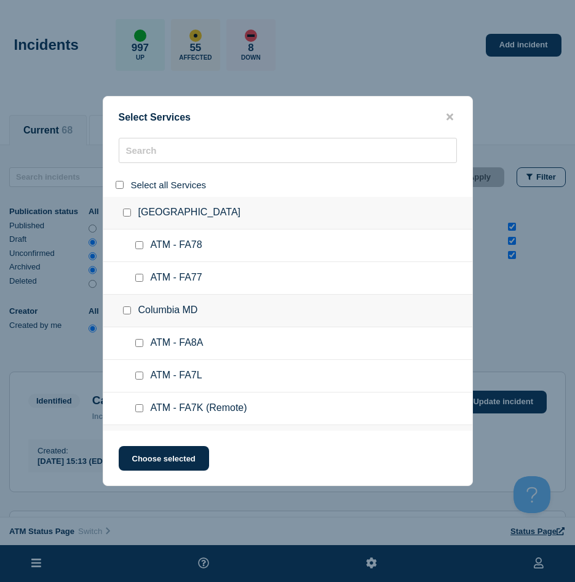
checkbox input "false"
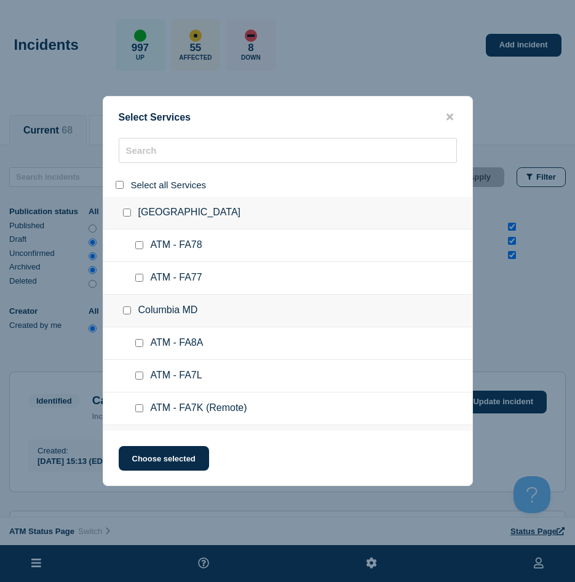
checkbox input "false"
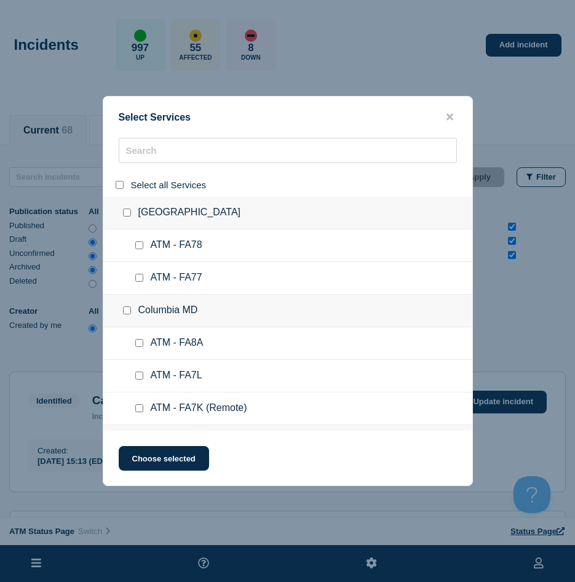
checkbox input "false"
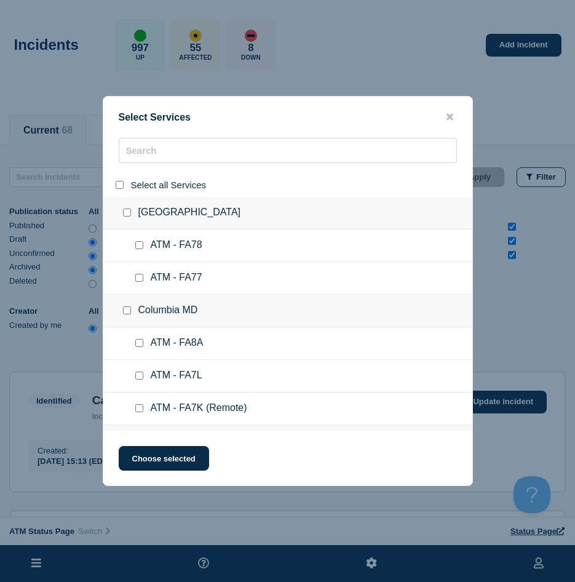
checkbox input "false"
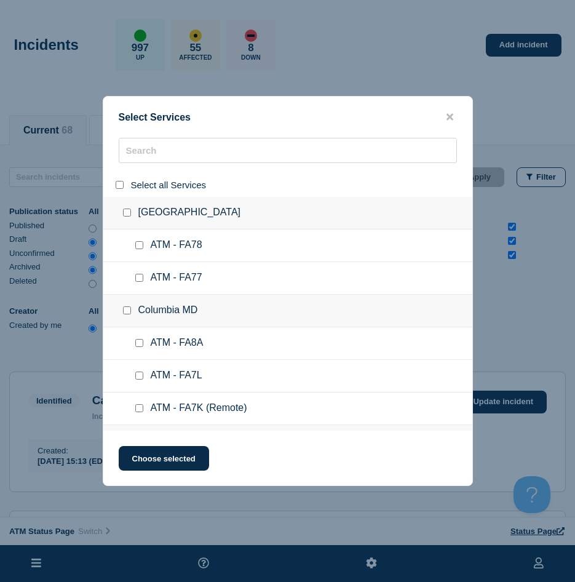
checkbox input "false"
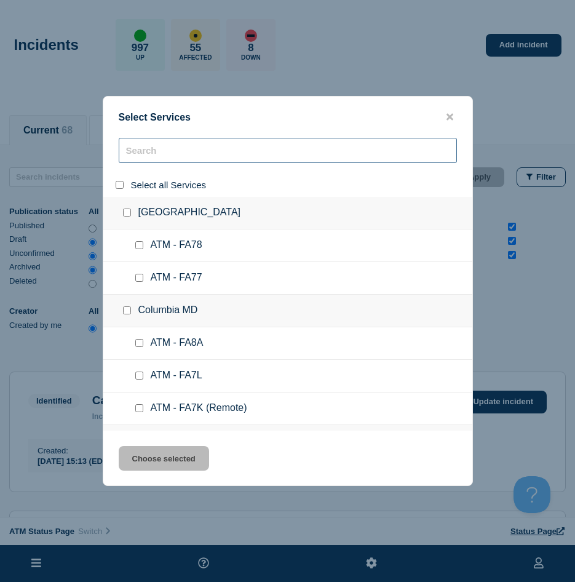
click at [137, 154] on input "search" at bounding box center [288, 150] width 338 height 25
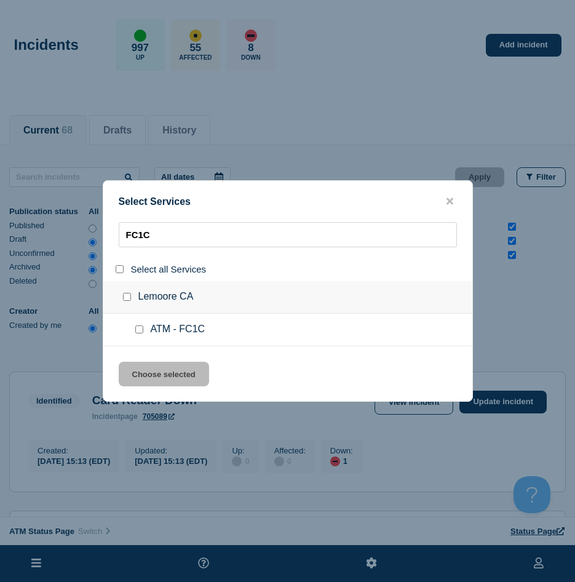
click at [145, 331] on div at bounding box center [142, 330] width 18 height 12
click at [143, 332] on div at bounding box center [142, 330] width 18 height 12
click at [141, 331] on input "service: ATM - FC1C" at bounding box center [139, 329] width 8 height 8
click at [151, 373] on button "Choose selected" at bounding box center [164, 374] width 90 height 25
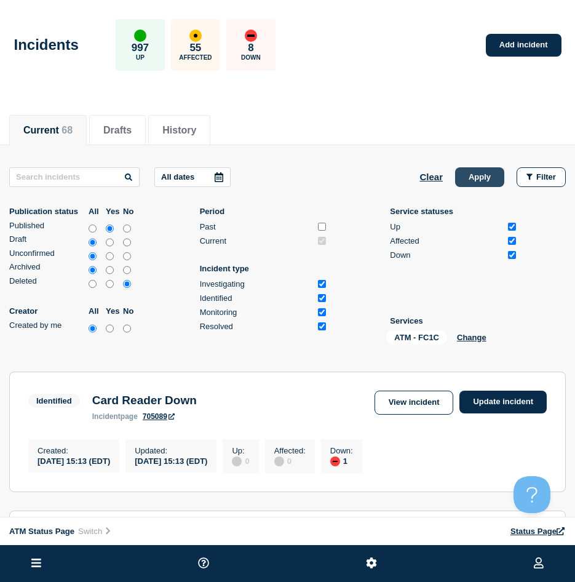
click at [472, 189] on div "All dates Clear Apply Filter Publication status All Yes No Published Draft Unco…" at bounding box center [287, 258] width 557 height 182
click at [476, 184] on button "Apply" at bounding box center [479, 177] width 49 height 20
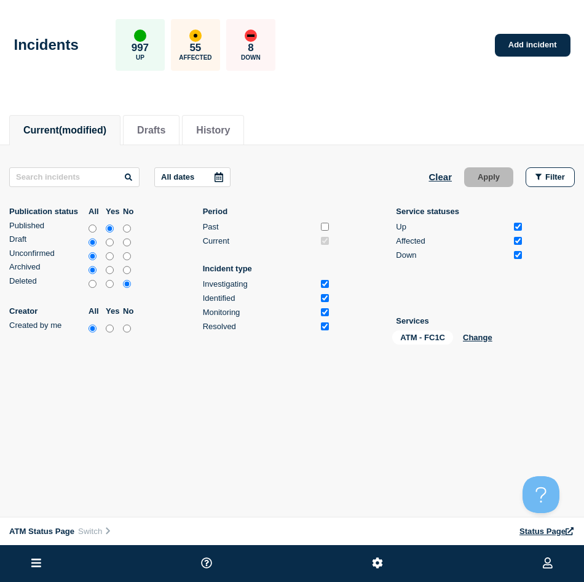
click at [520, 26] on div "Incidents 997 Up 55 Affected 8 Down Add incident" at bounding box center [292, 40] width 584 height 75
click at [522, 44] on link "Add incident" at bounding box center [533, 45] width 76 height 23
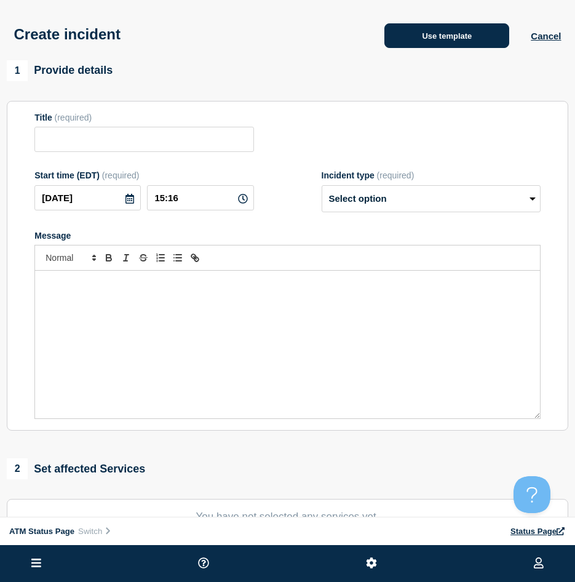
click at [440, 34] on button "Use template" at bounding box center [446, 35] width 125 height 25
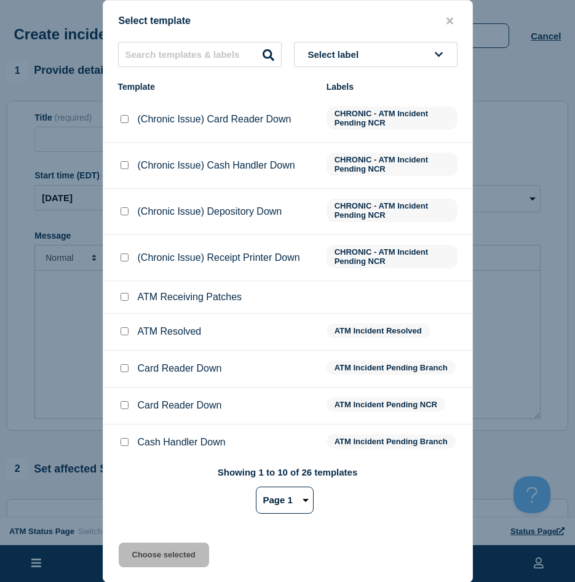
drag, startPoint x: 143, startPoint y: 34, endPoint x: 143, endPoint y: 54, distance: 19.7
click at [143, 35] on div "Select template Select label Template Labels (Chronic Issue) Card Reader Down C…" at bounding box center [288, 291] width 370 height 583
click at [143, 55] on input "text" at bounding box center [200, 54] width 164 height 25
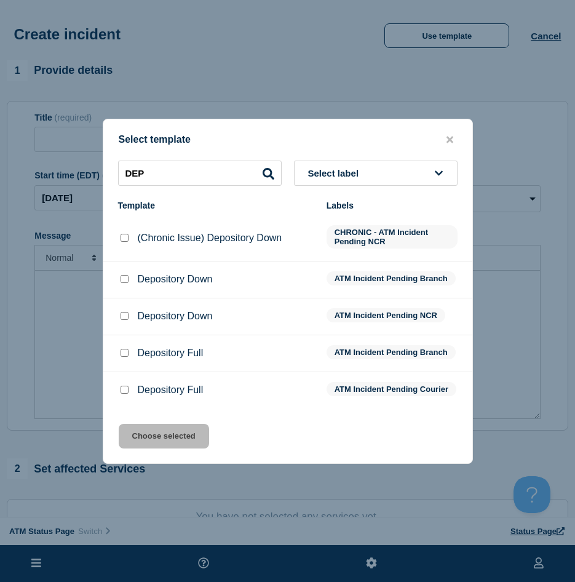
click at [129, 276] on div at bounding box center [124, 279] width 12 height 12
click at [119, 273] on div at bounding box center [124, 279] width 12 height 12
click at [124, 275] on input "Depository Down checkbox" at bounding box center [125, 279] width 8 height 8
click at [149, 434] on button "Choose selected" at bounding box center [164, 436] width 90 height 25
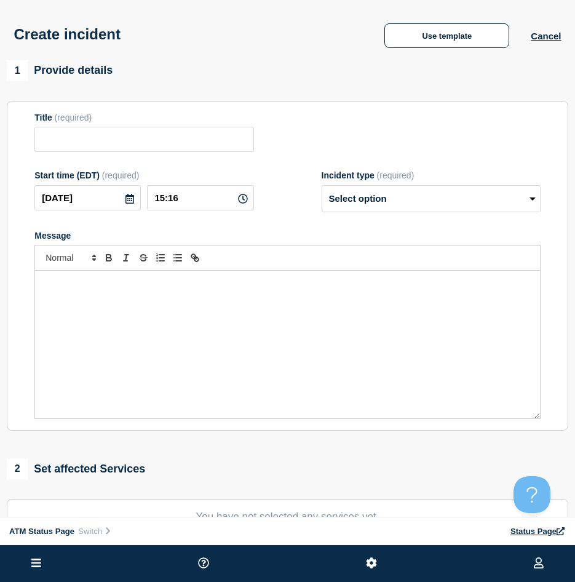
scroll to position [123, 0]
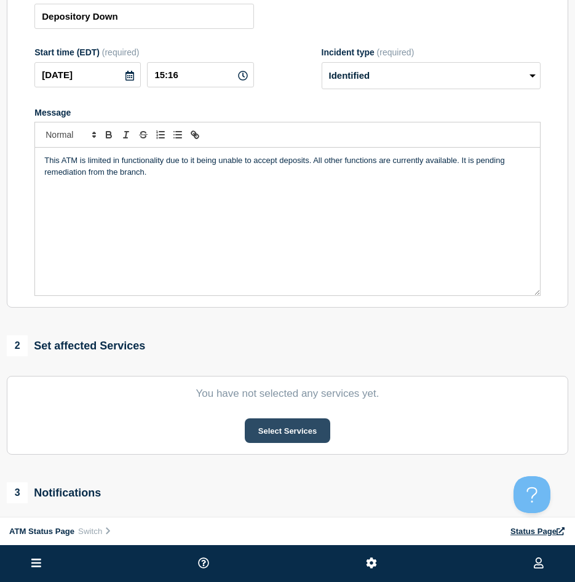
click at [282, 431] on button "Select Services" at bounding box center [288, 430] width 86 height 25
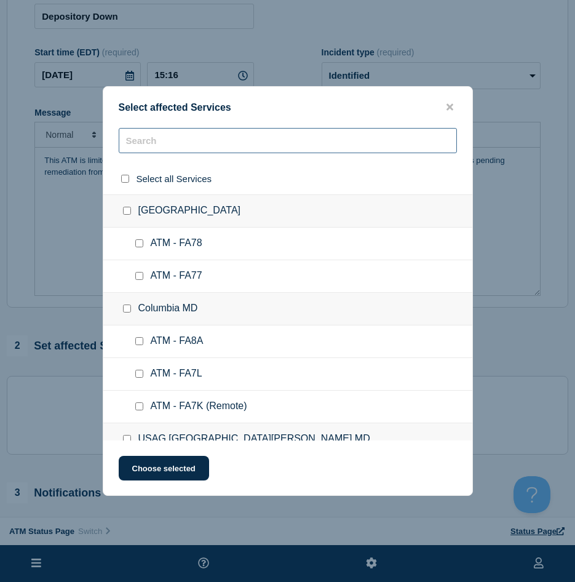
click at [173, 147] on input "text" at bounding box center [288, 140] width 338 height 25
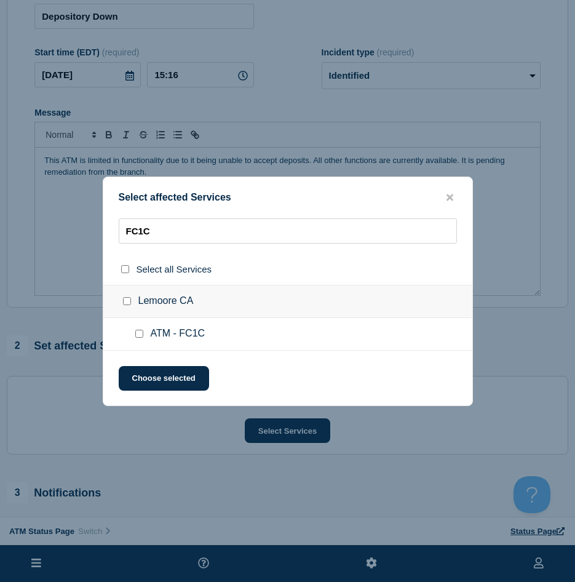
click at [138, 338] on input "ATM - FC1C checkbox" at bounding box center [139, 334] width 8 height 8
click at [144, 375] on button "Choose selected" at bounding box center [164, 378] width 90 height 25
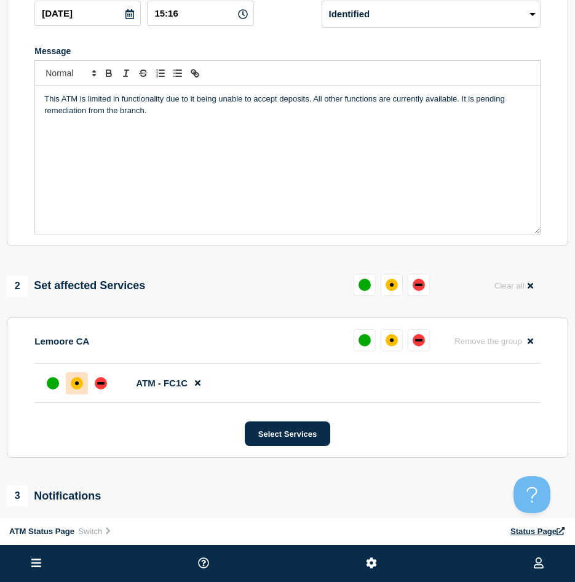
click at [70, 383] on div at bounding box center [77, 383] width 22 height 22
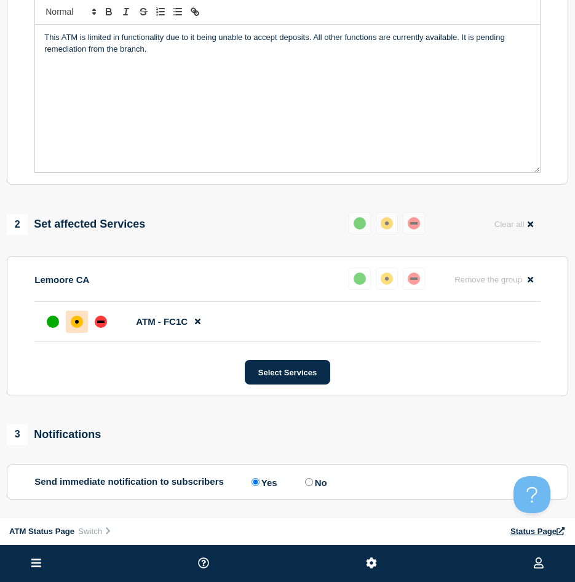
scroll to position [356, 0]
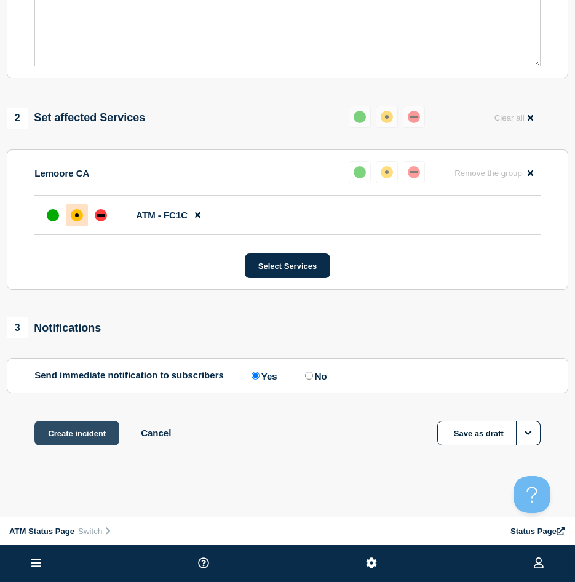
click at [73, 442] on button "Create incident" at bounding box center [76, 433] width 85 height 25
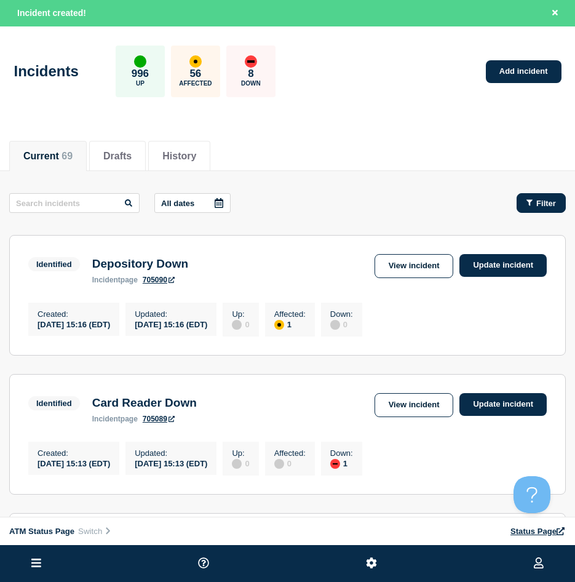
click at [529, 197] on button "Filter" at bounding box center [541, 203] width 49 height 20
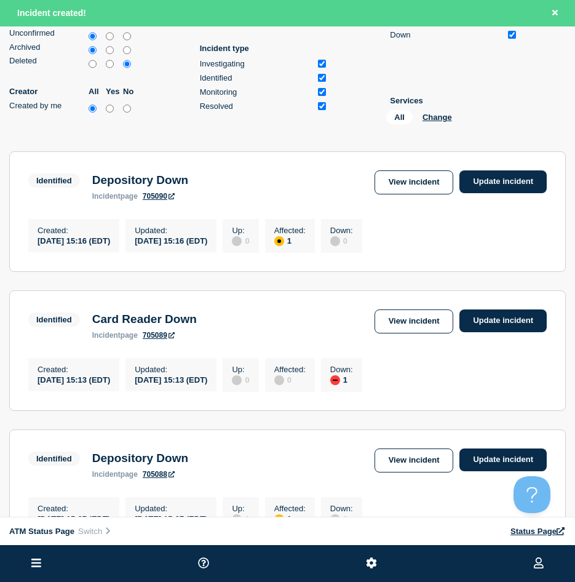
scroll to position [431, 0]
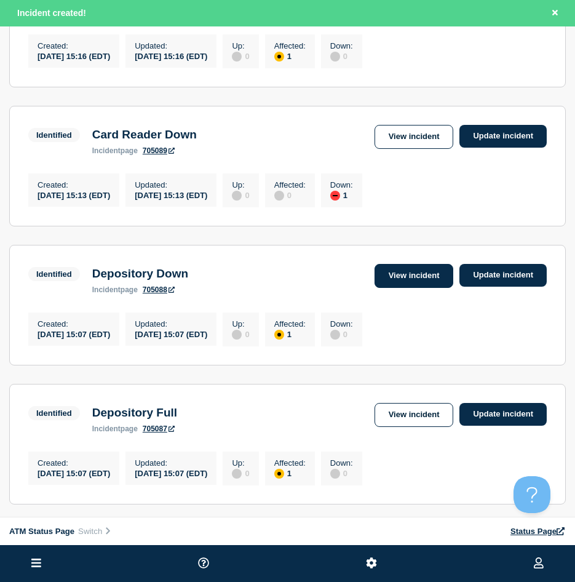
click at [391, 288] on link "View incident" at bounding box center [414, 276] width 79 height 24
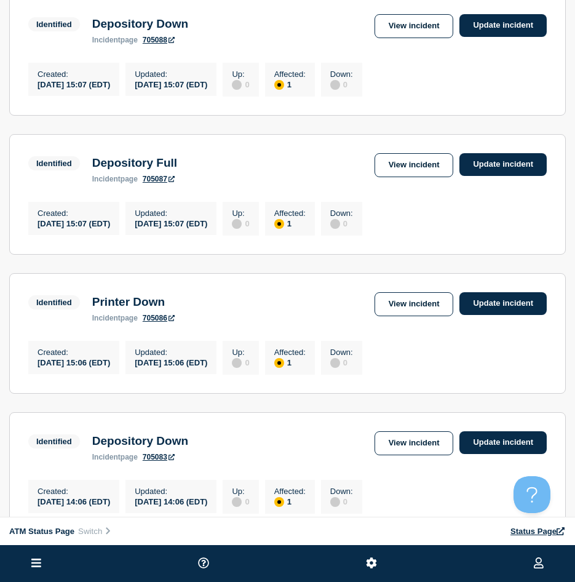
scroll to position [554, 0]
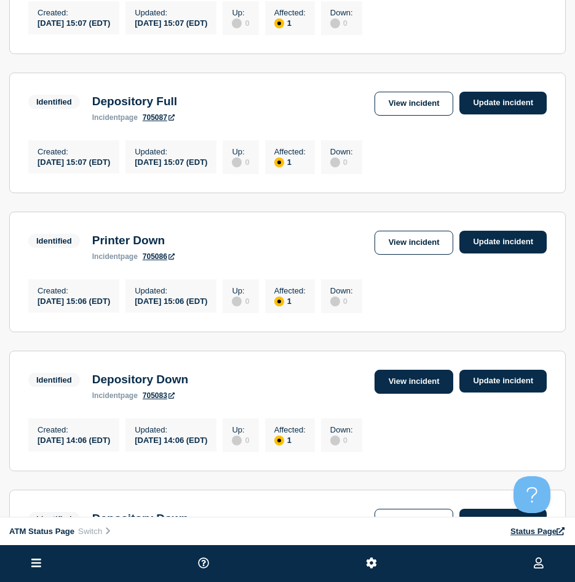
click at [433, 394] on link "View incident" at bounding box center [414, 382] width 79 height 24
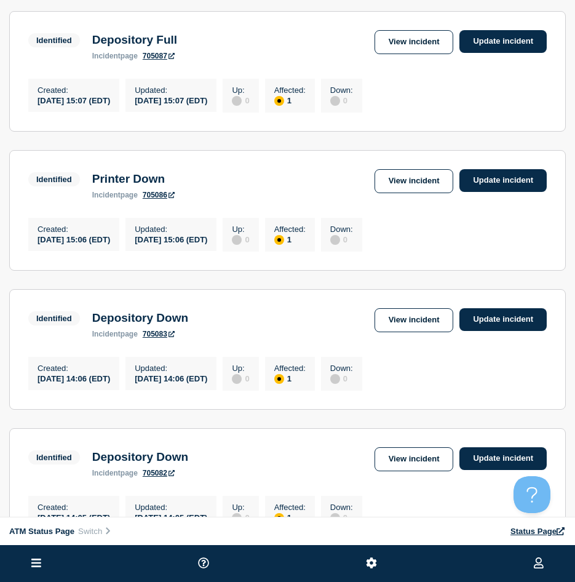
scroll to position [738, 0]
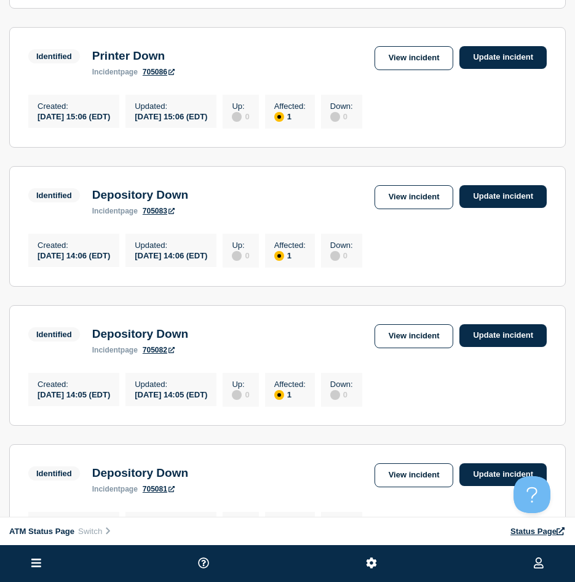
click at [409, 348] on link "View incident" at bounding box center [414, 336] width 79 height 24
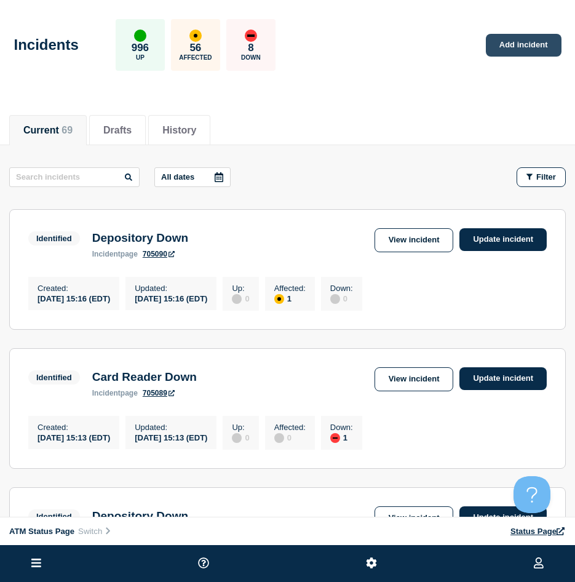
click at [505, 54] on link "Add incident" at bounding box center [524, 45] width 76 height 23
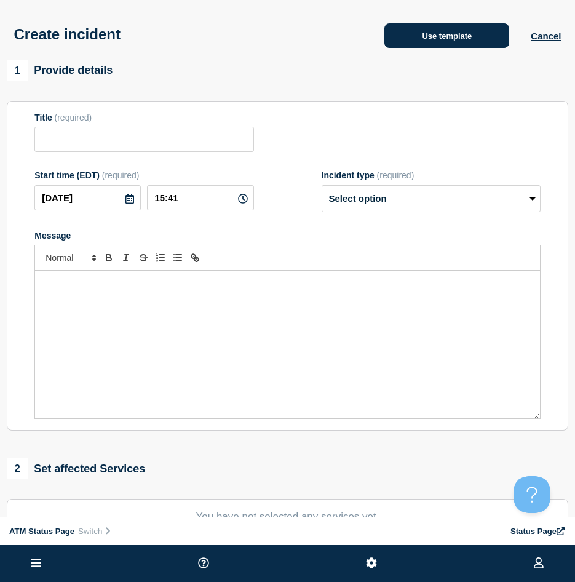
click at [445, 37] on button "Use template" at bounding box center [446, 35] width 125 height 25
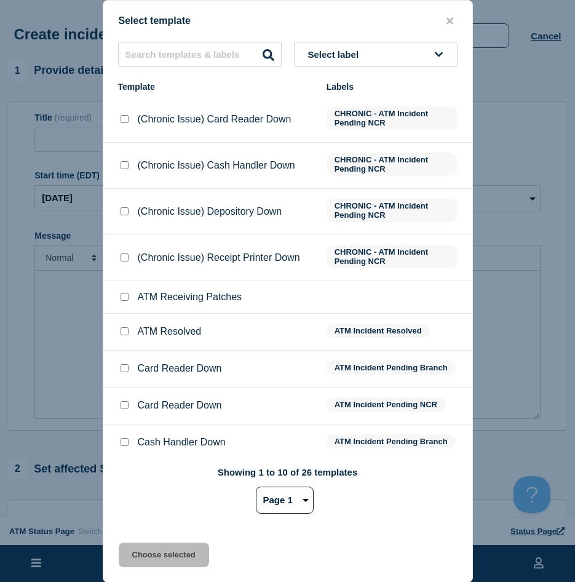
click at [146, 41] on div "Select template Select label Template Labels (Chronic Issue) Card Reader Down C…" at bounding box center [288, 291] width 370 height 583
click at [142, 59] on input "text" at bounding box center [200, 54] width 164 height 25
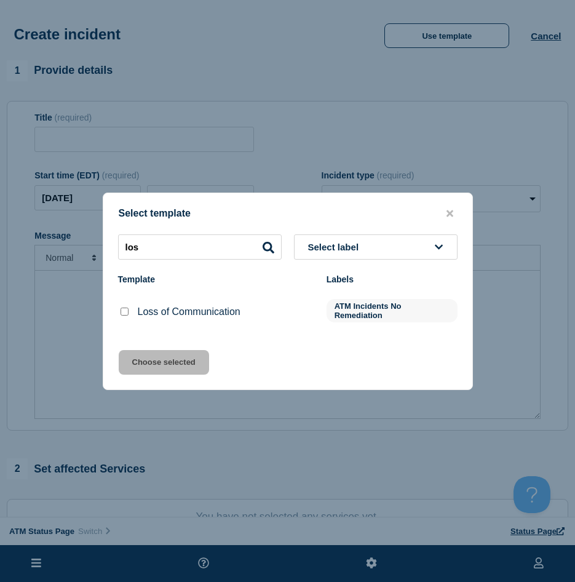
click at [124, 310] on input "Loss of Communication checkbox" at bounding box center [125, 312] width 8 height 8
click at [138, 361] on button "Choose selected" at bounding box center [164, 362] width 90 height 25
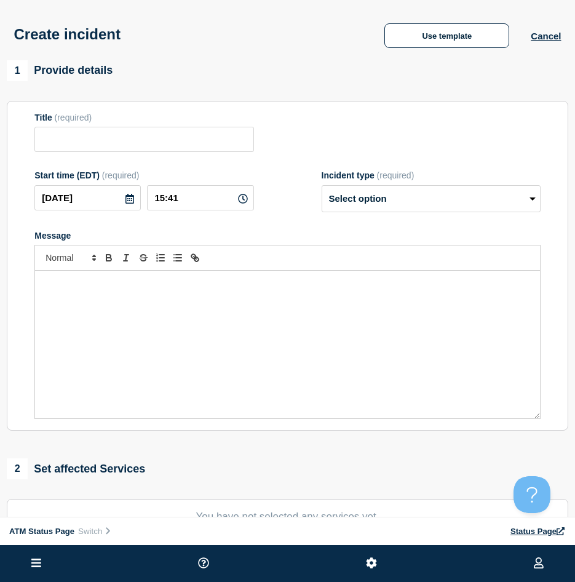
scroll to position [185, 0]
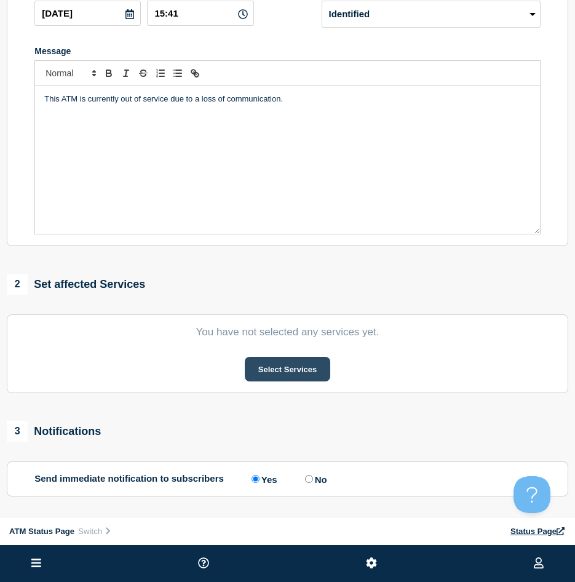
click at [261, 380] on button "Select Services" at bounding box center [288, 369] width 86 height 25
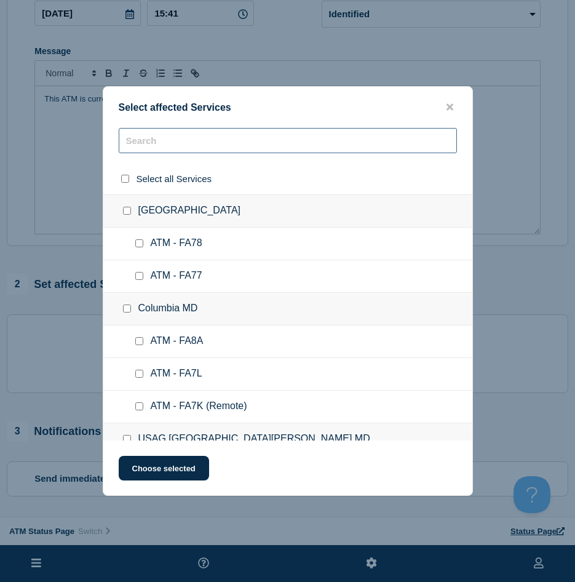
click at [141, 137] on input "text" at bounding box center [288, 140] width 338 height 25
click at [141, 141] on input "text" at bounding box center [288, 140] width 338 height 25
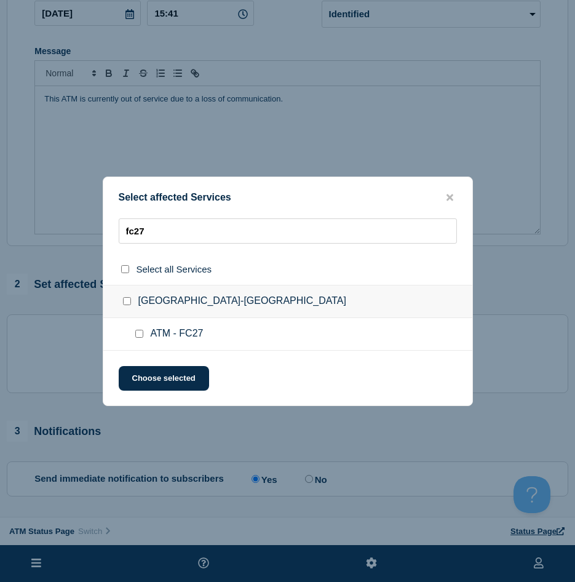
click at [141, 336] on input "ATM - FC27 checkbox" at bounding box center [139, 334] width 8 height 8
click at [142, 389] on button "Choose selected" at bounding box center [164, 378] width 90 height 25
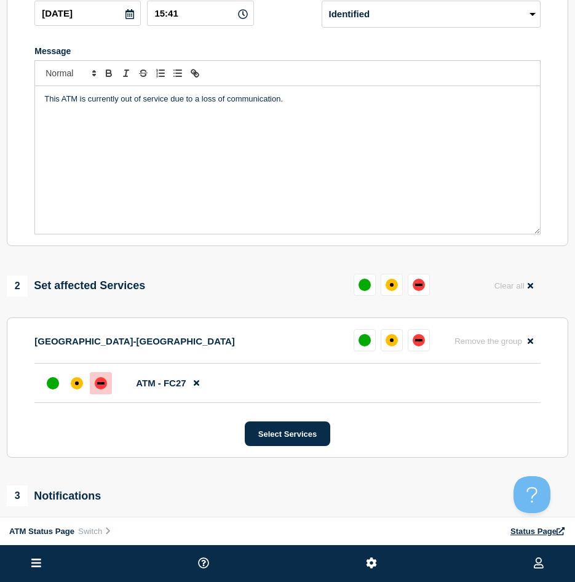
click at [101, 384] on div "down" at bounding box center [100, 383] width 7 height 2
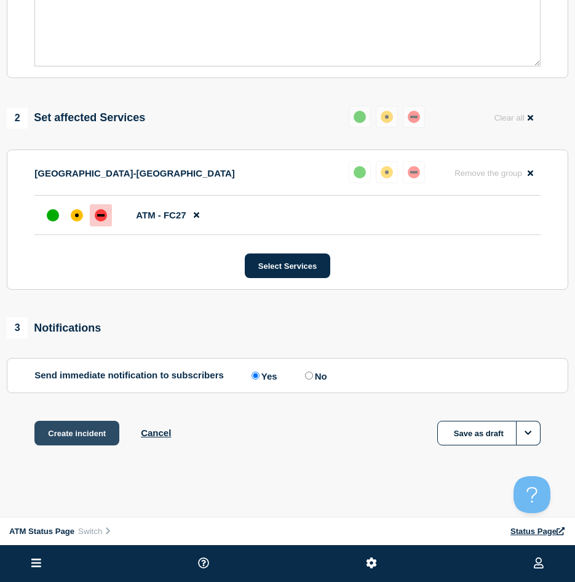
click at [103, 429] on button "Create incident" at bounding box center [76, 433] width 85 height 25
